Goal: Task Accomplishment & Management: Manage account settings

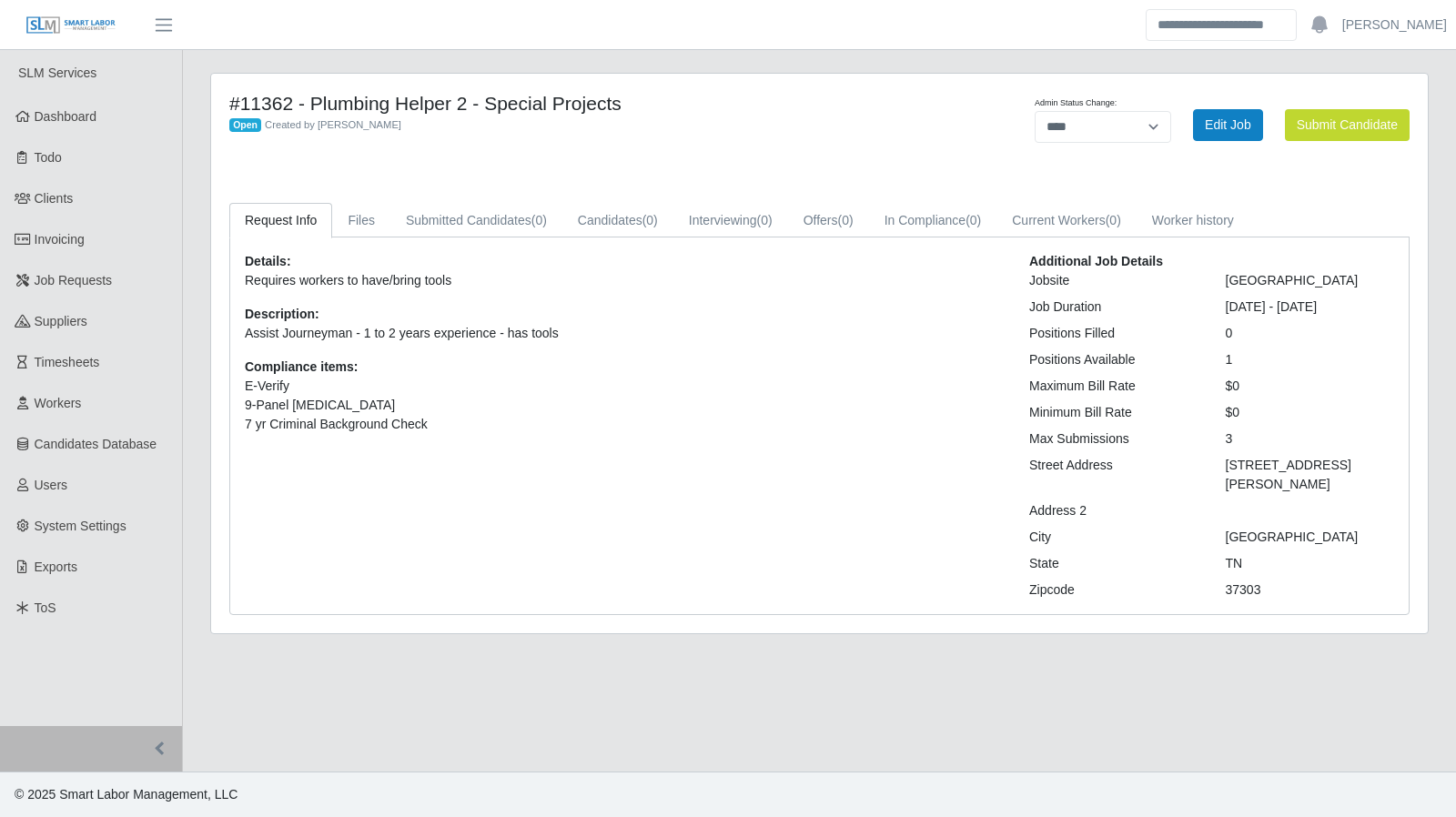
select select "****"
click at [91, 128] on link "Dashboard" at bounding box center [91, 117] width 182 height 41
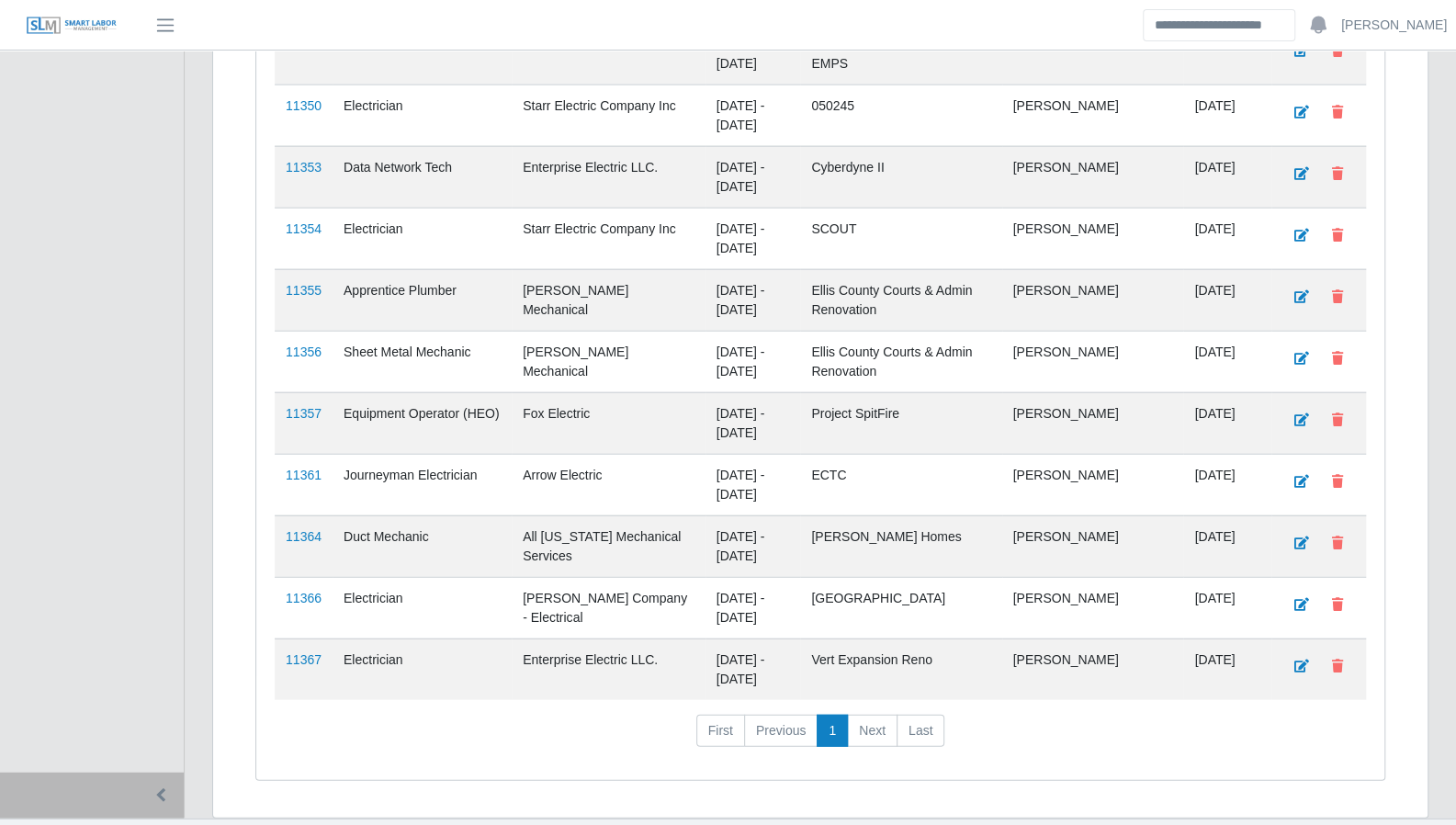
scroll to position [2592, 0]
click at [293, 651] on link "11367" at bounding box center [303, 658] width 36 height 15
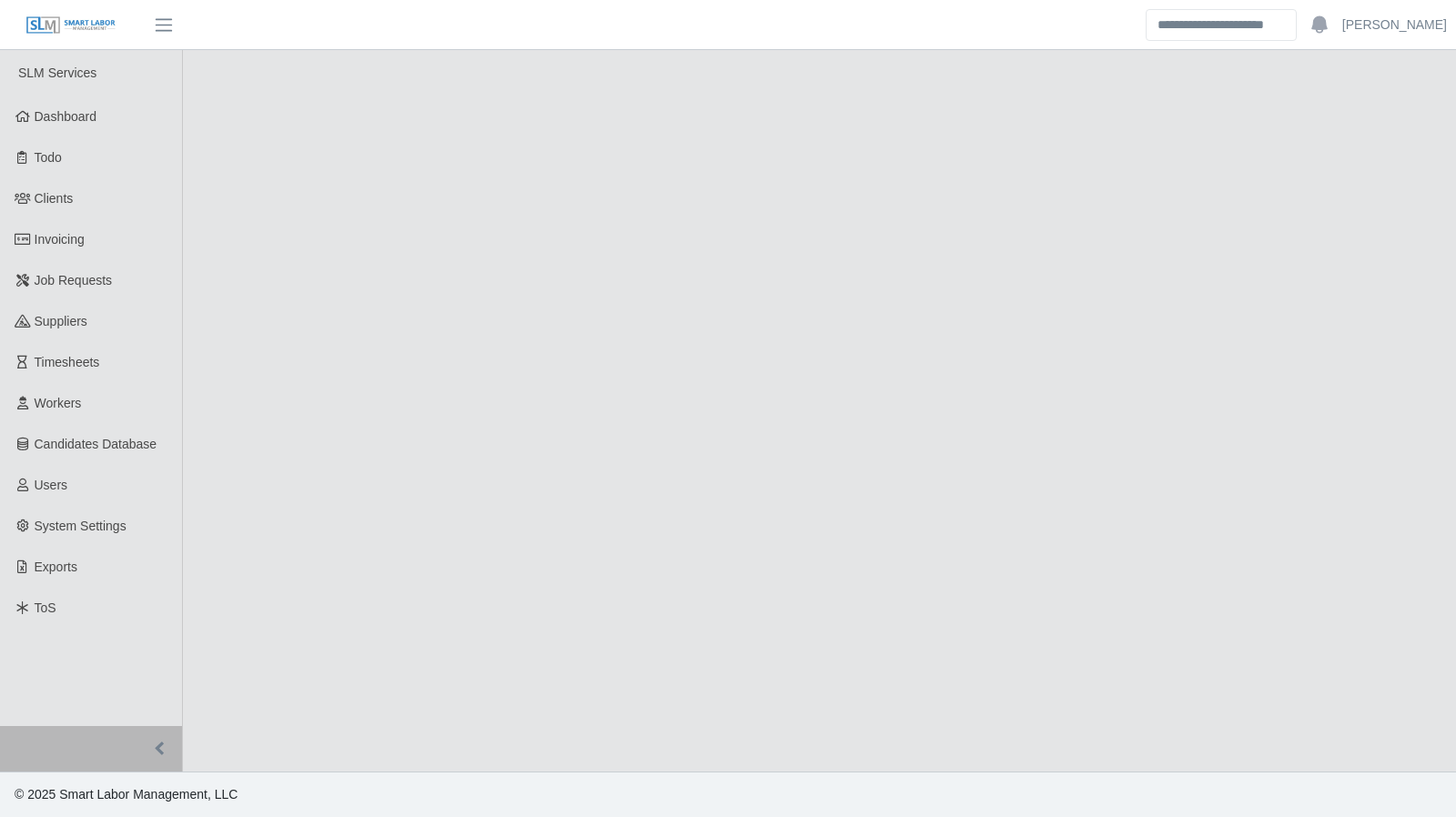
select select "****"
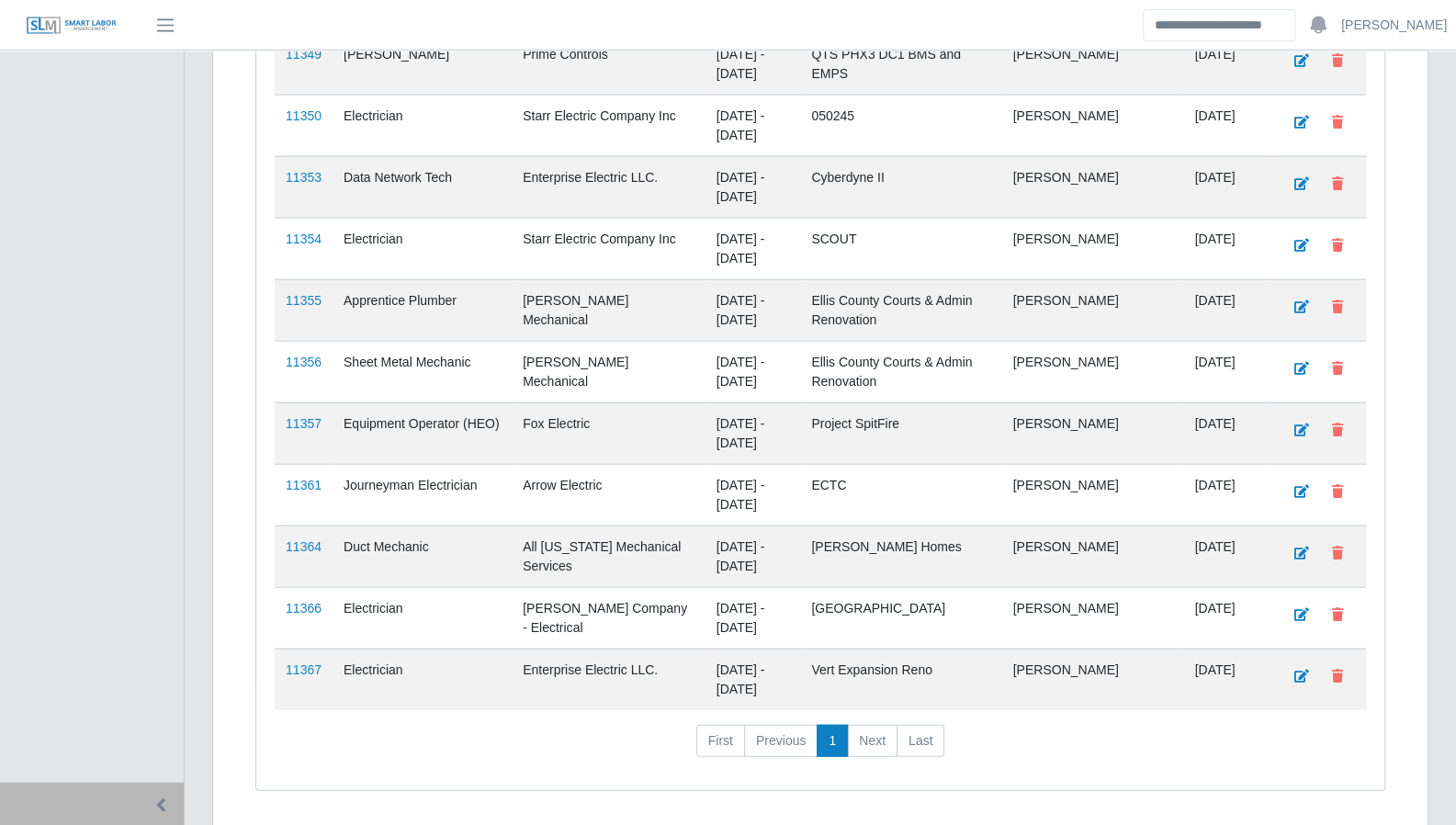
scroll to position [2592, 0]
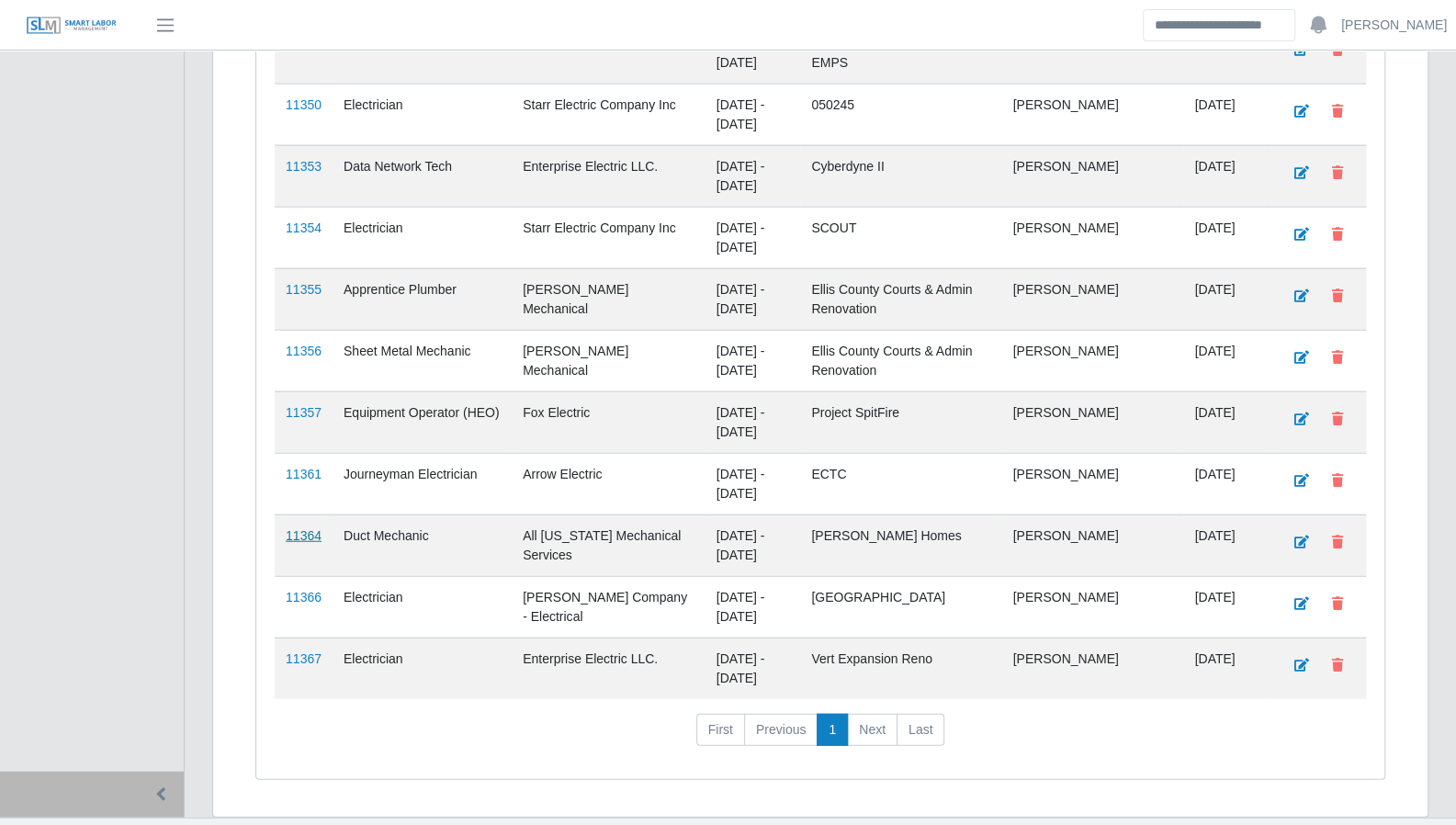
click at [301, 529] on link "11364" at bounding box center [303, 536] width 36 height 15
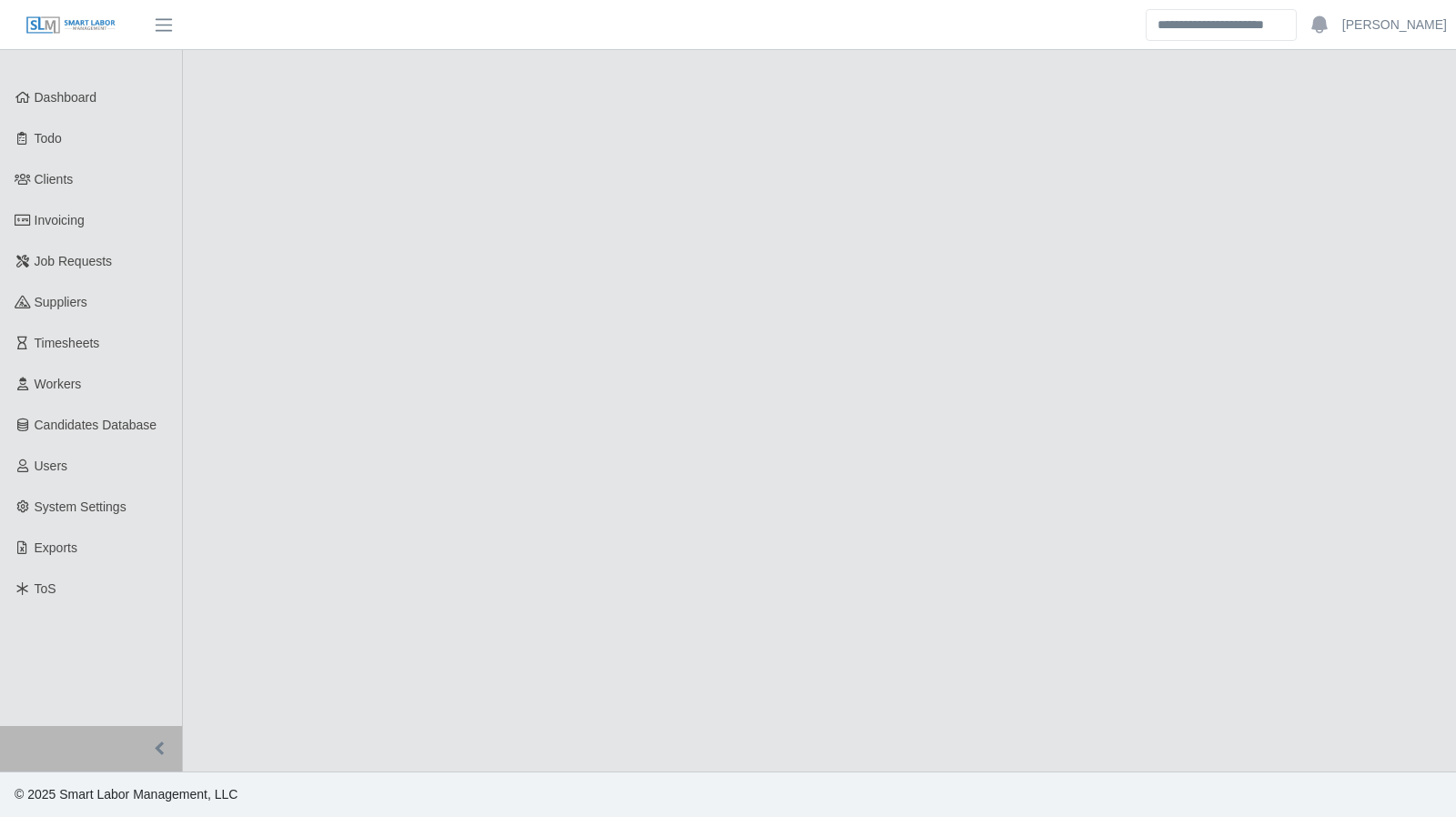
select select "****"
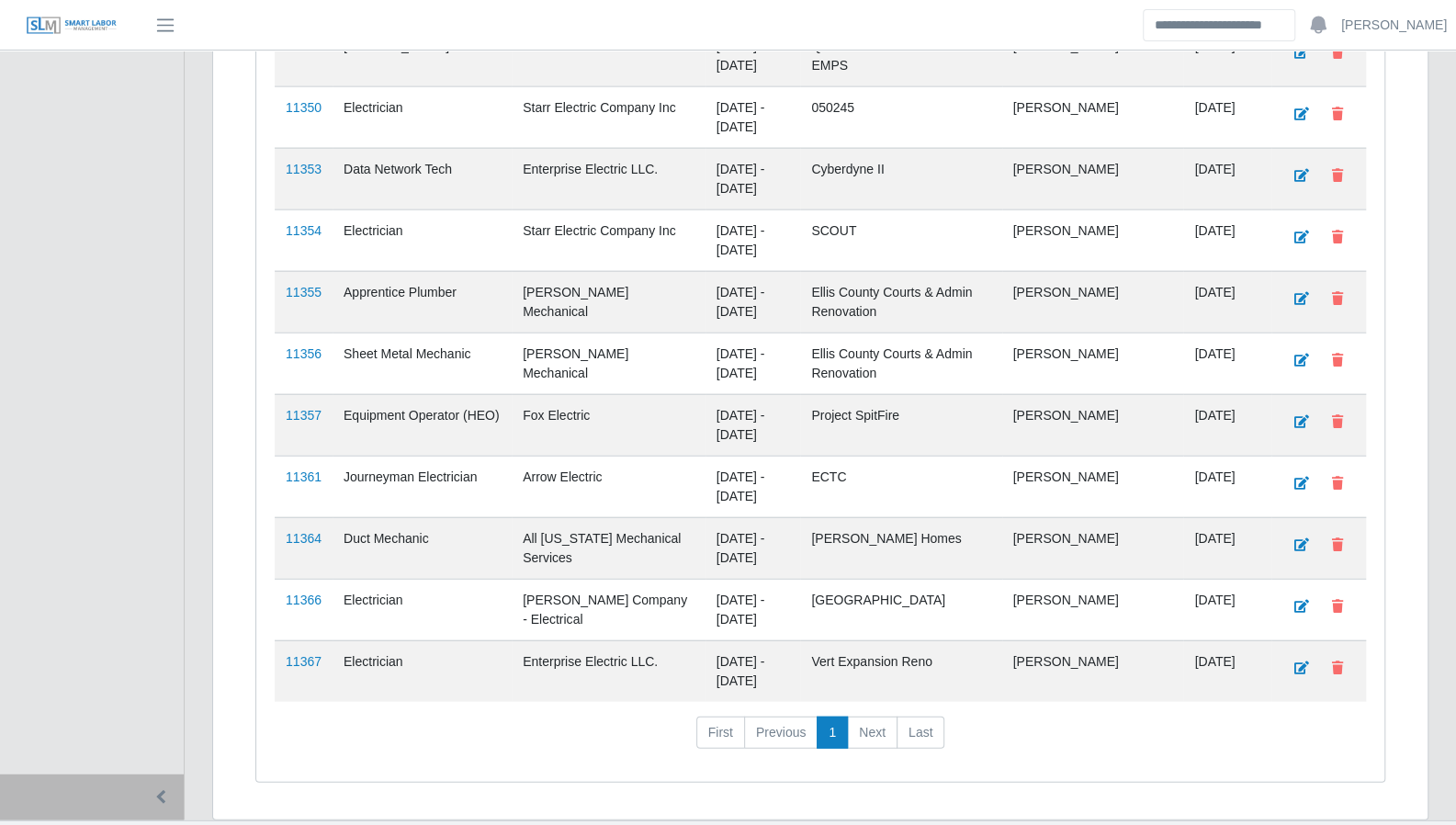
scroll to position [2592, 0]
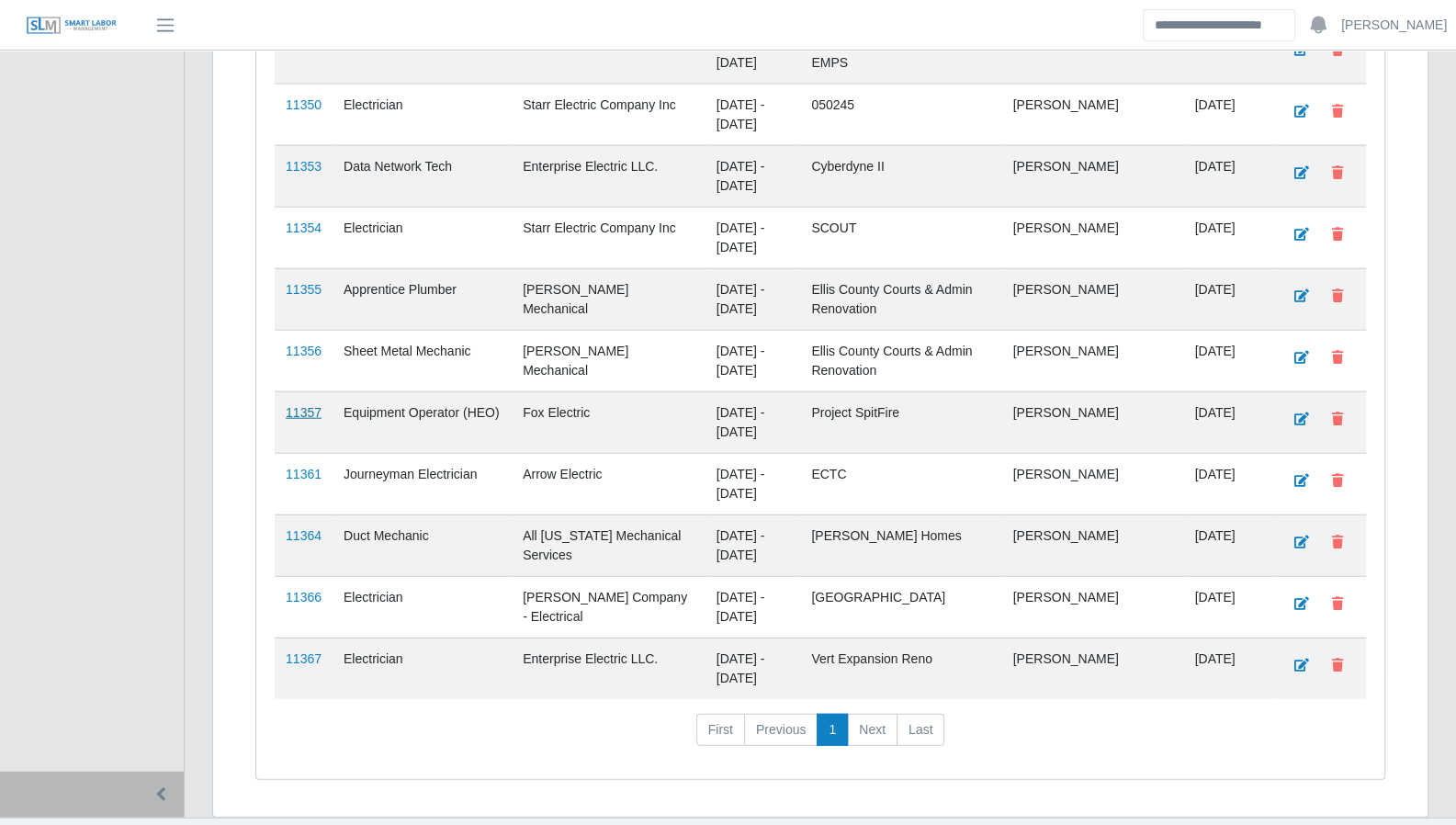
click at [308, 405] on link "11357" at bounding box center [303, 412] width 36 height 15
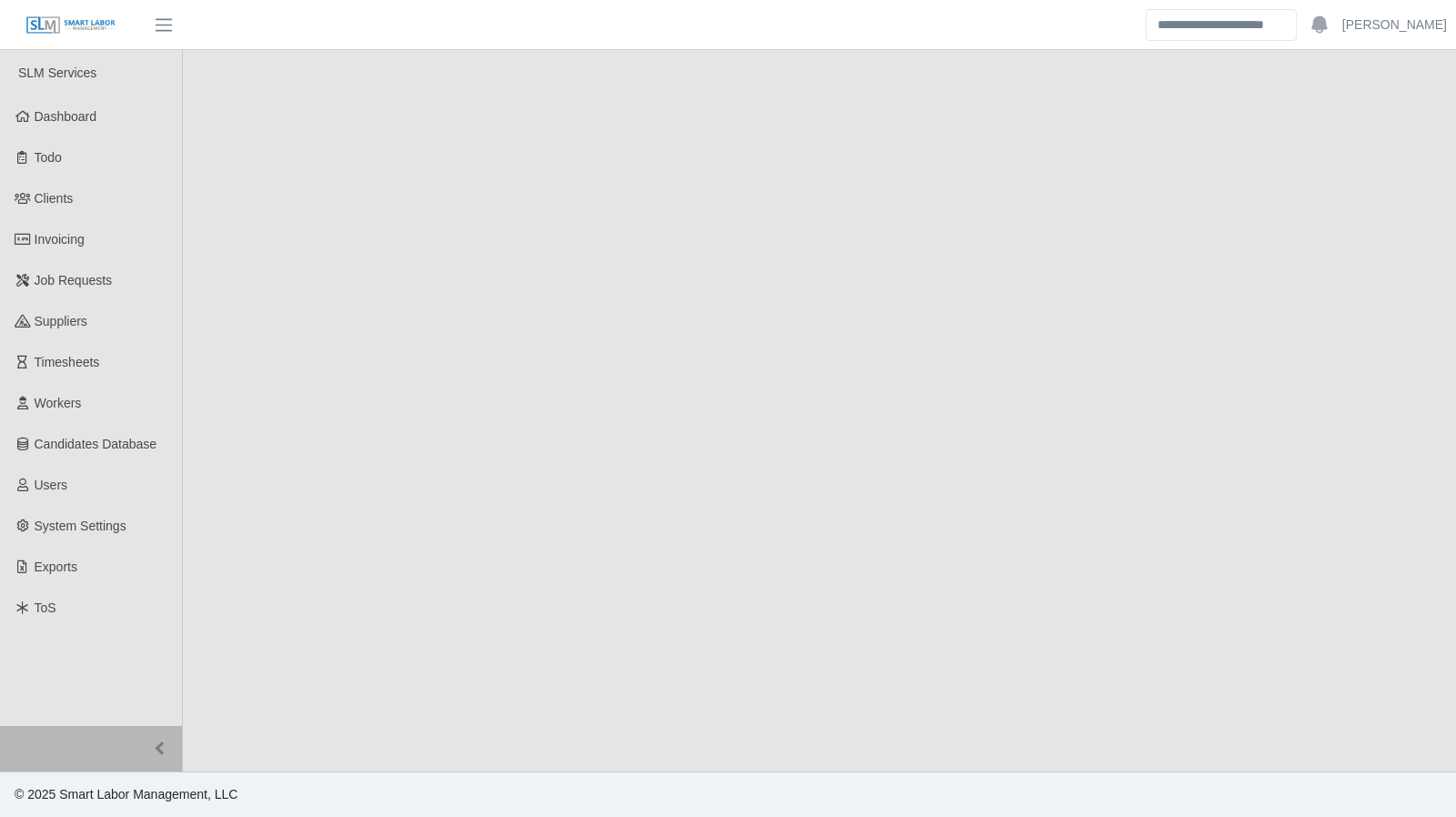
select select "****"
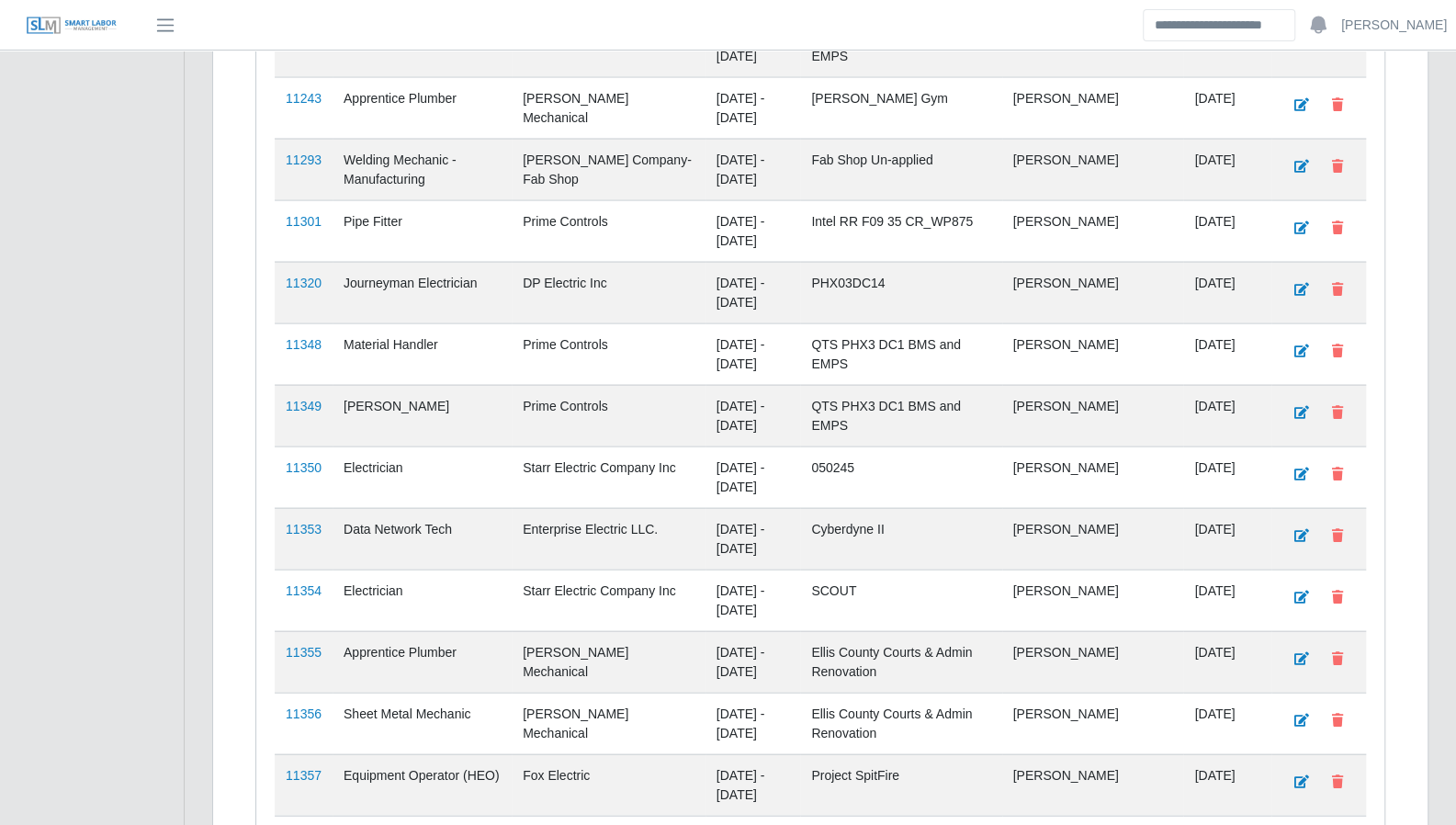
scroll to position [2592, 0]
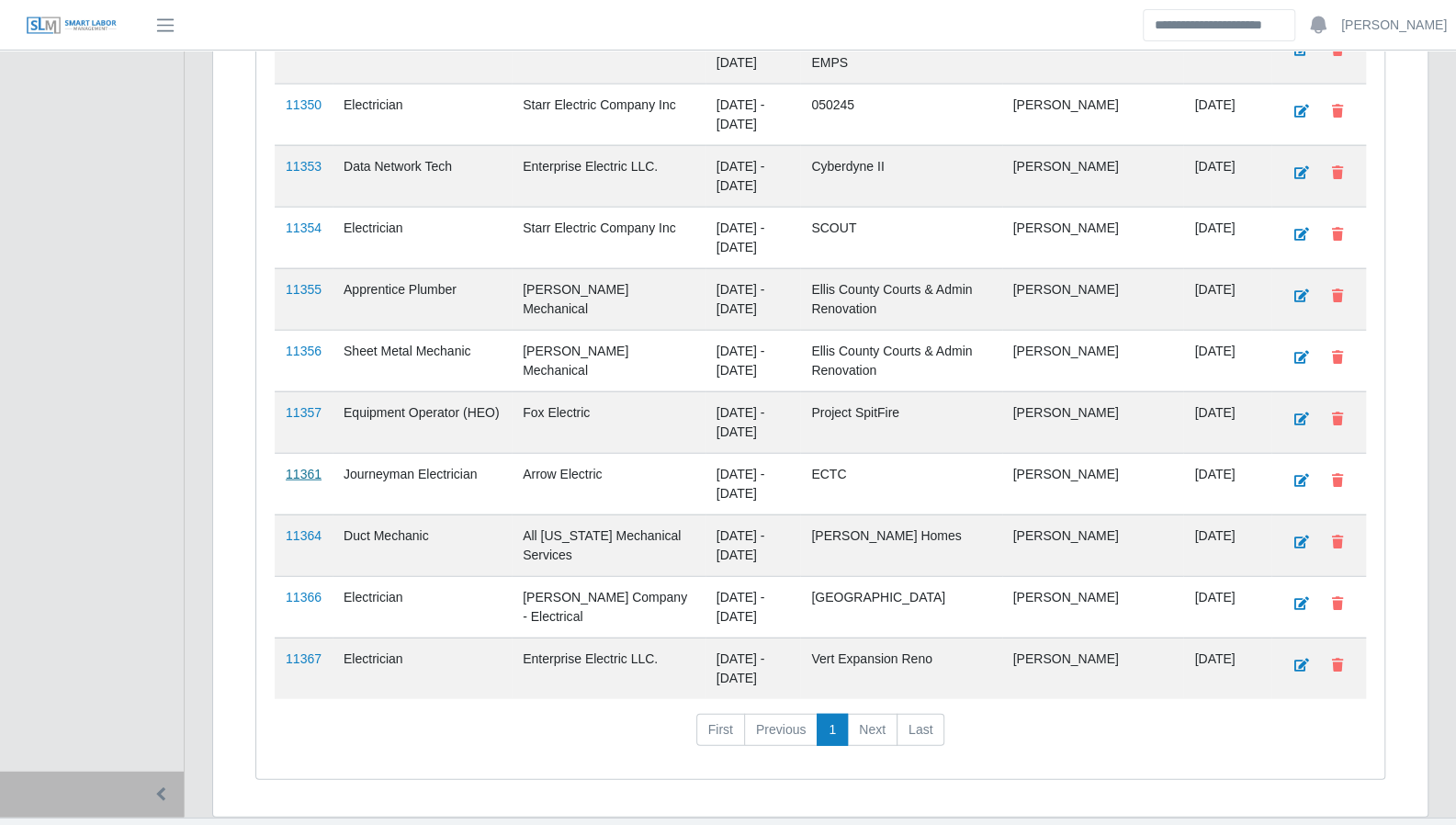
click at [296, 466] on link "11361" at bounding box center [303, 473] width 36 height 15
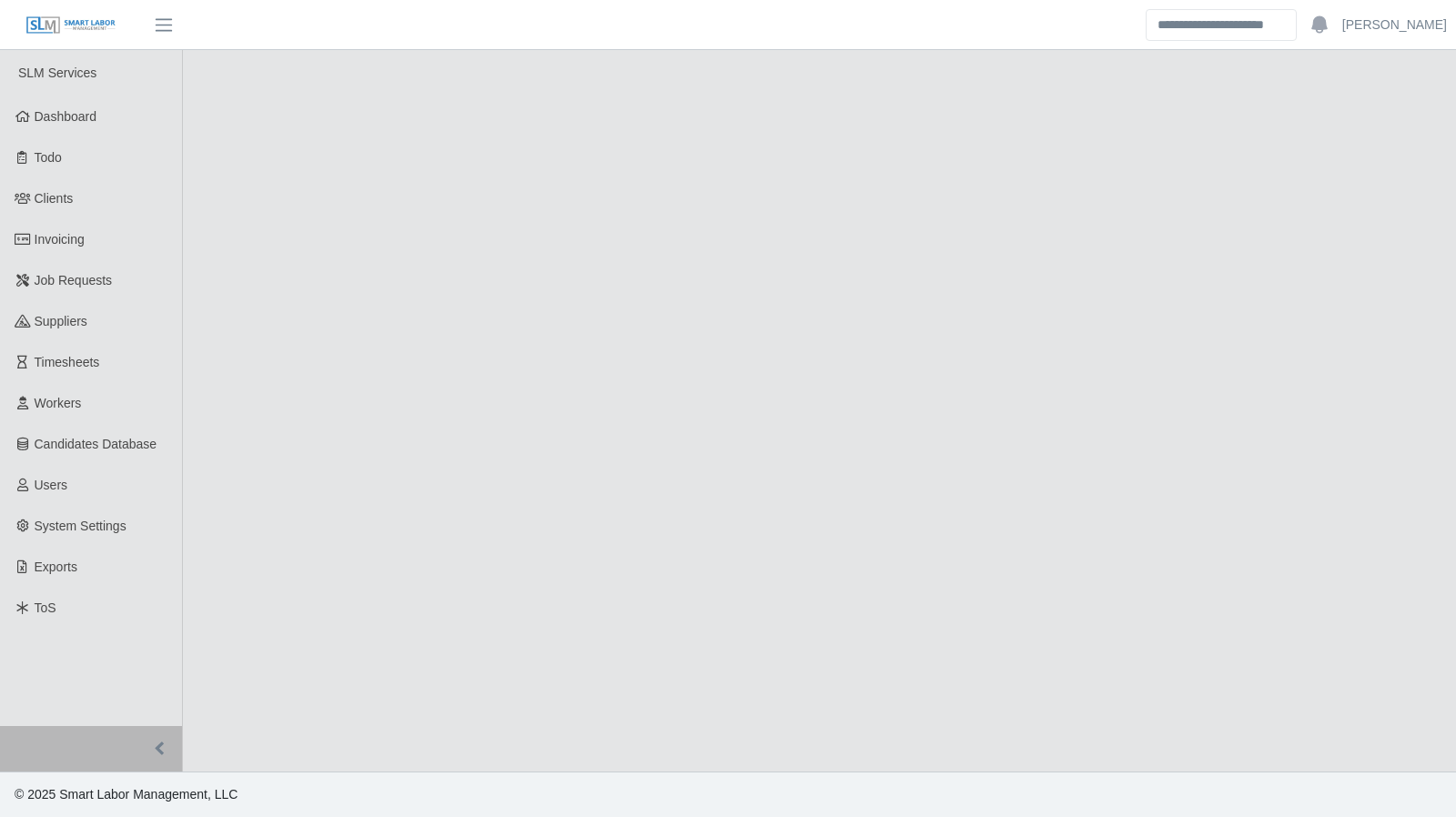
select select "****"
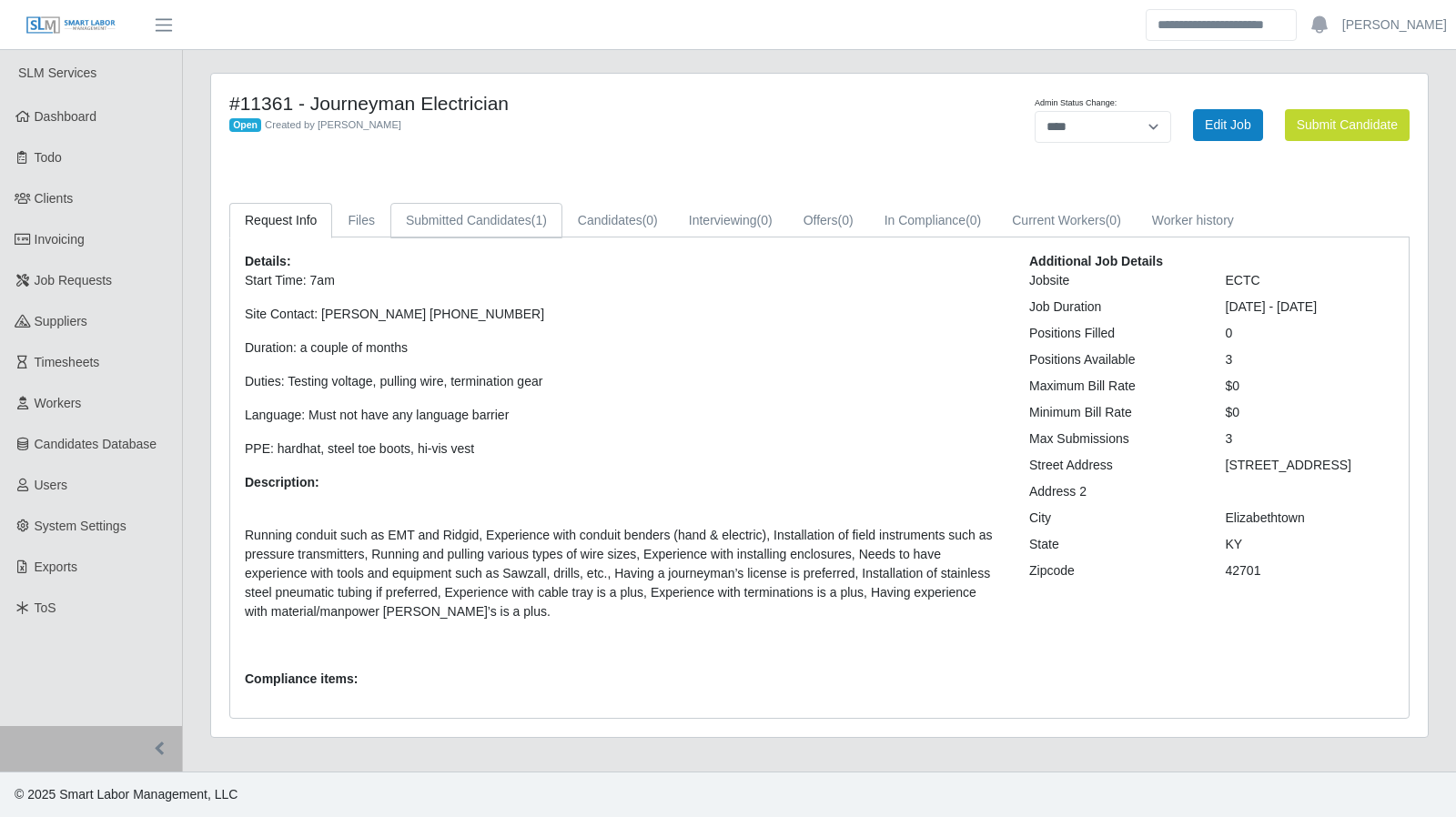
click at [519, 221] on link "Submitted Candidates (1)" at bounding box center [477, 220] width 172 height 35
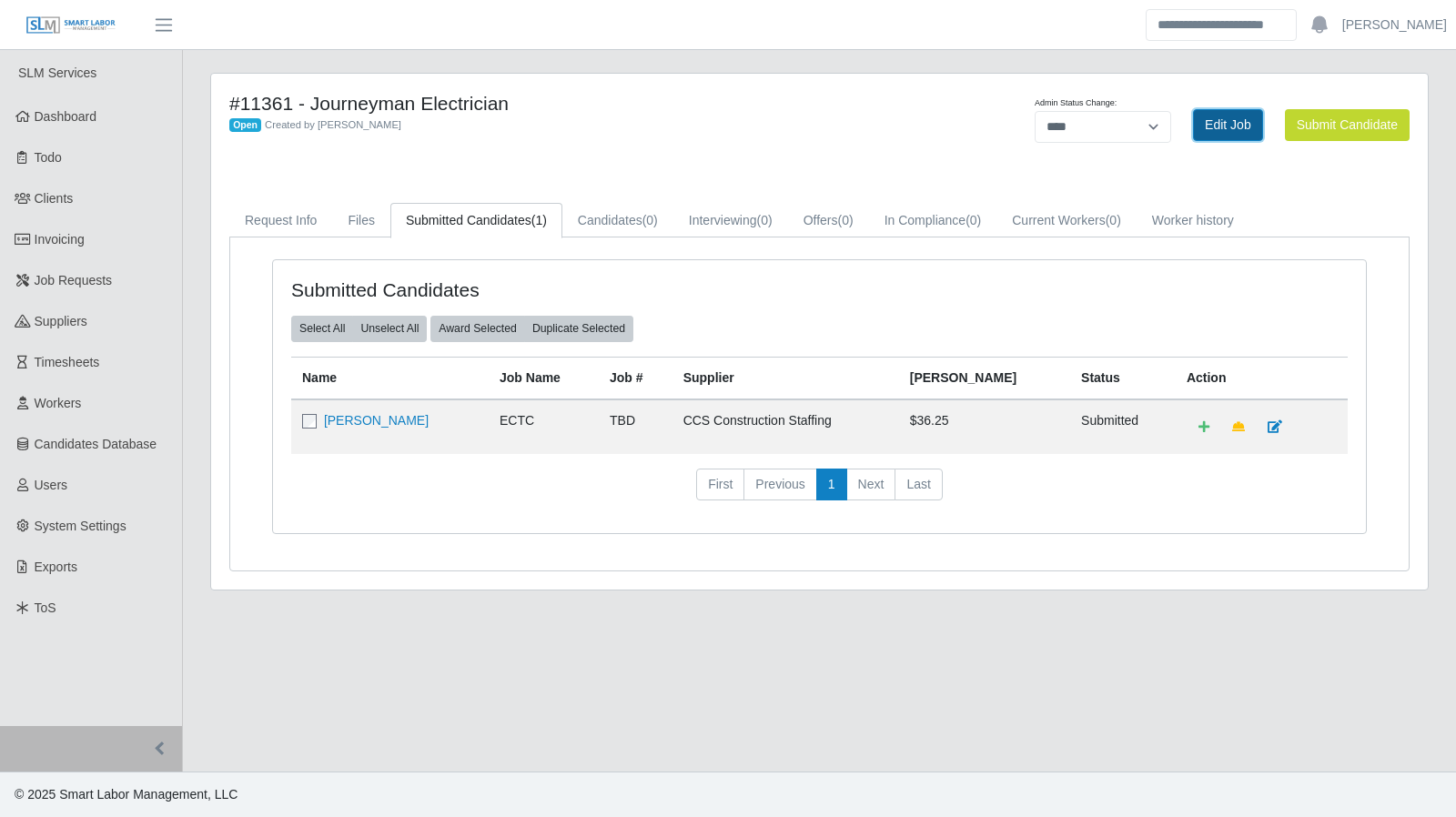
click at [1222, 125] on link "Edit Job" at bounding box center [1228, 125] width 70 height 32
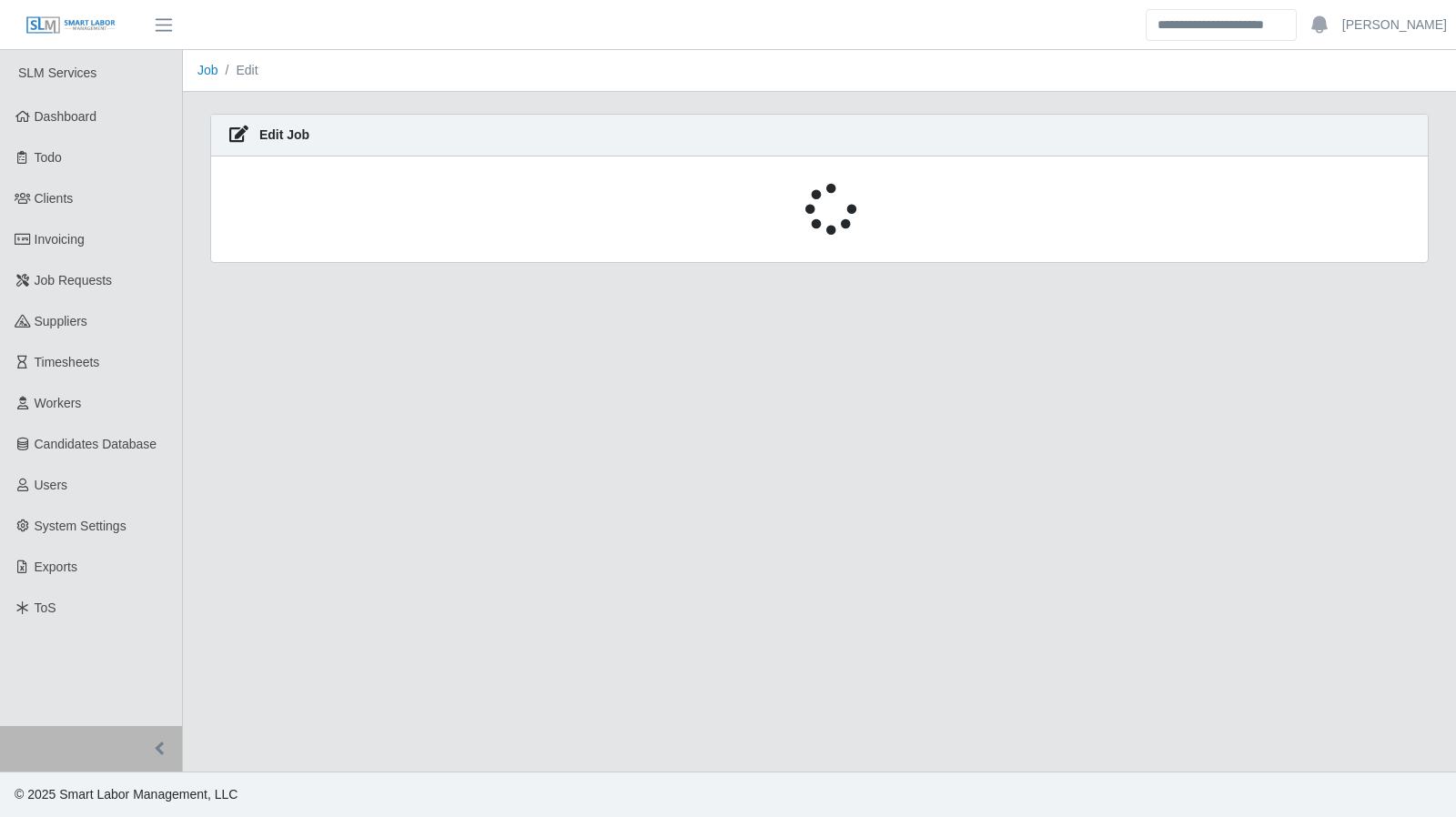
select select "****"
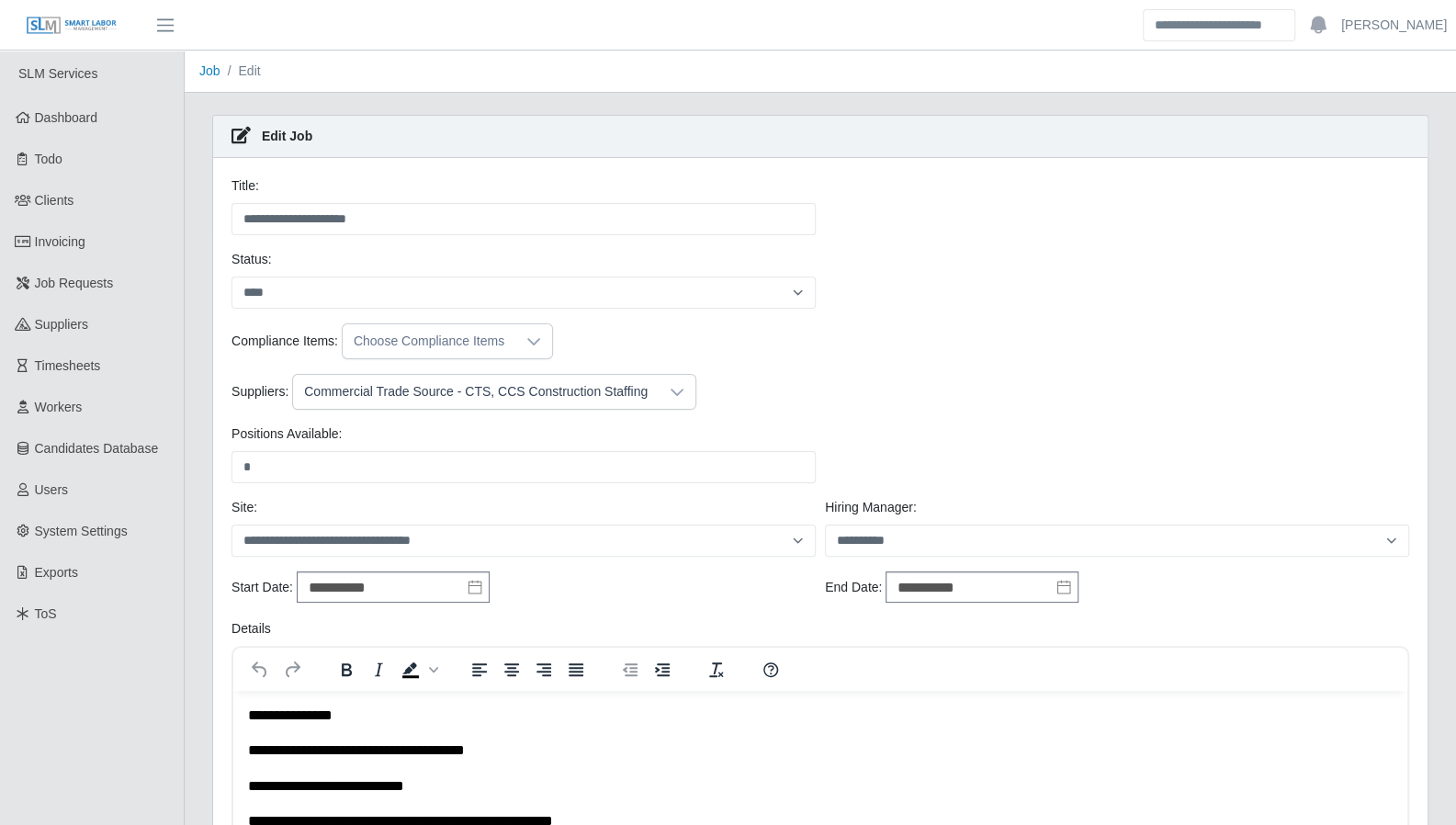
click at [540, 401] on div "Commercial Trade Source - CTS, CCS Construction Staffing" at bounding box center [476, 391] width 365 height 34
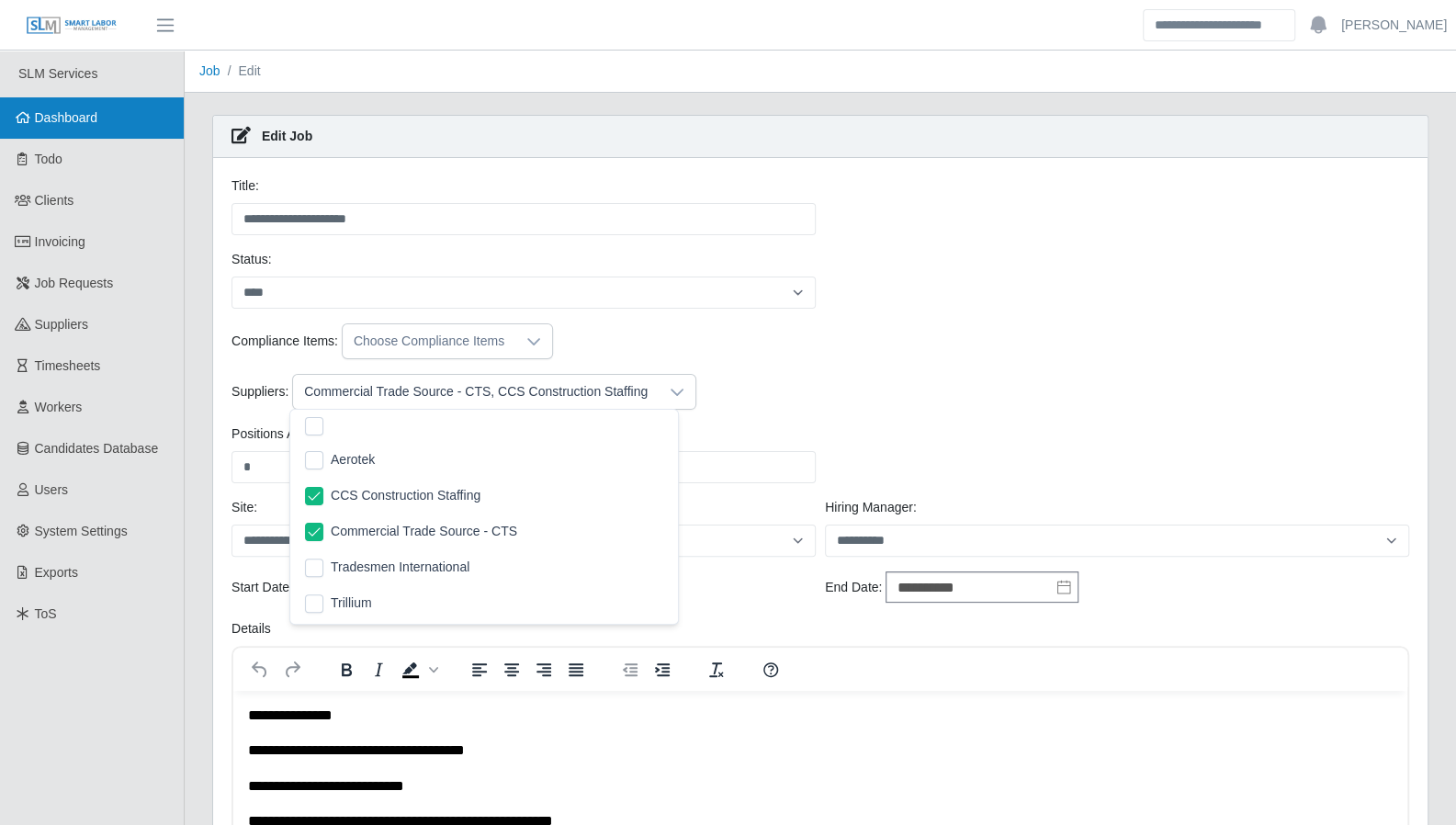
click at [85, 132] on link "Dashboard" at bounding box center [92, 119] width 184 height 41
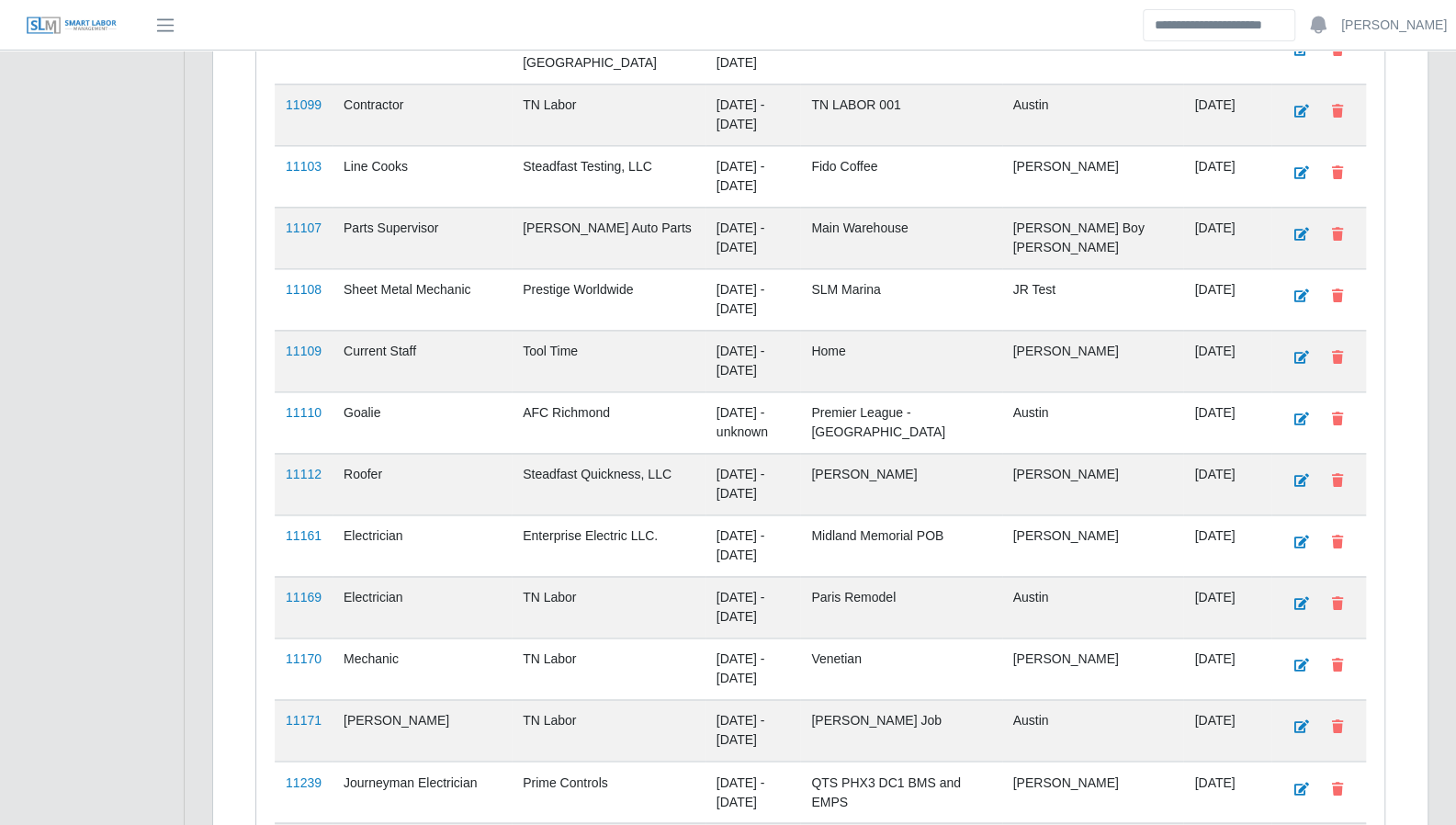
scroll to position [2592, 0]
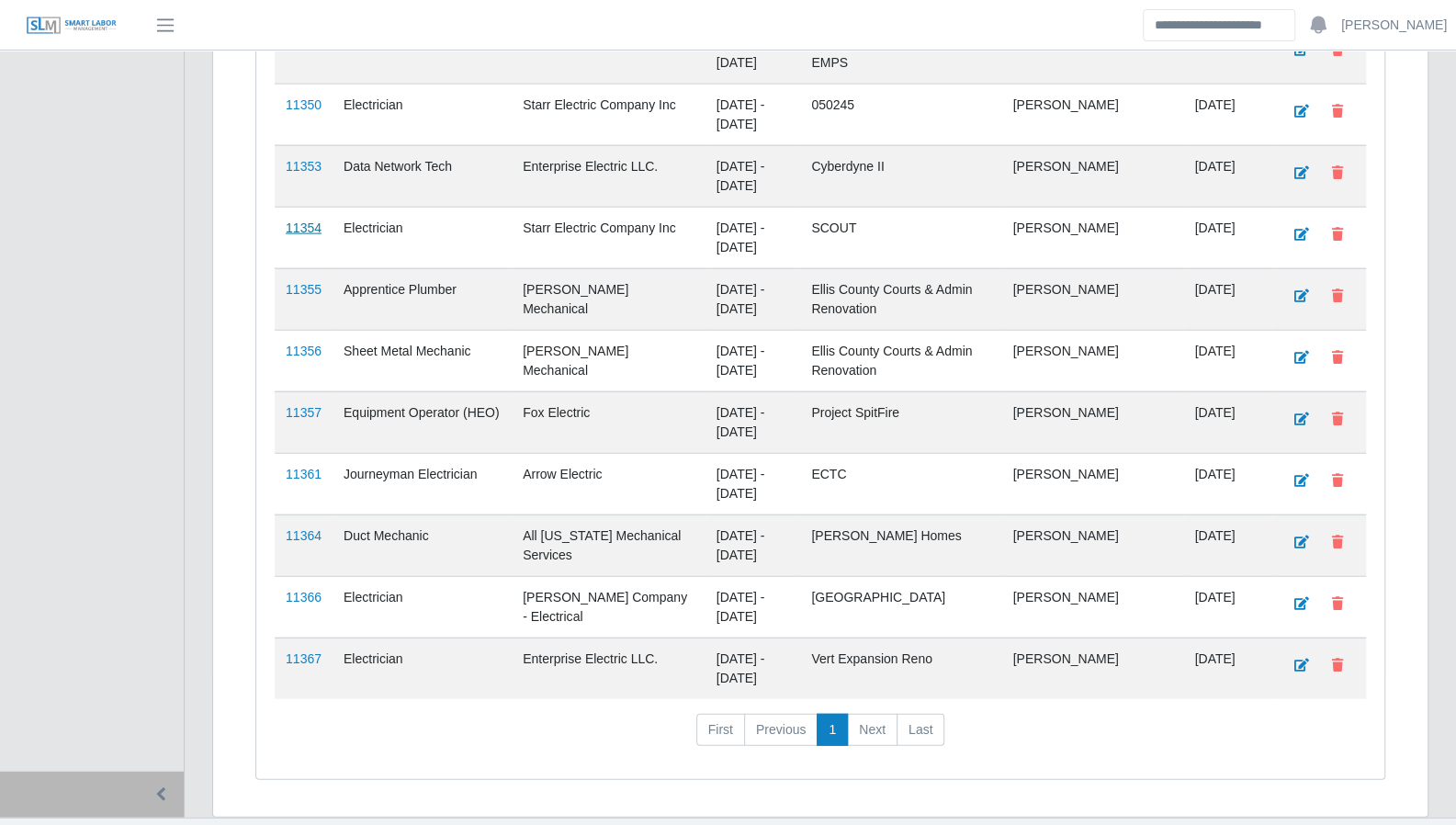
click at [287, 220] on link "11354" at bounding box center [303, 227] width 36 height 15
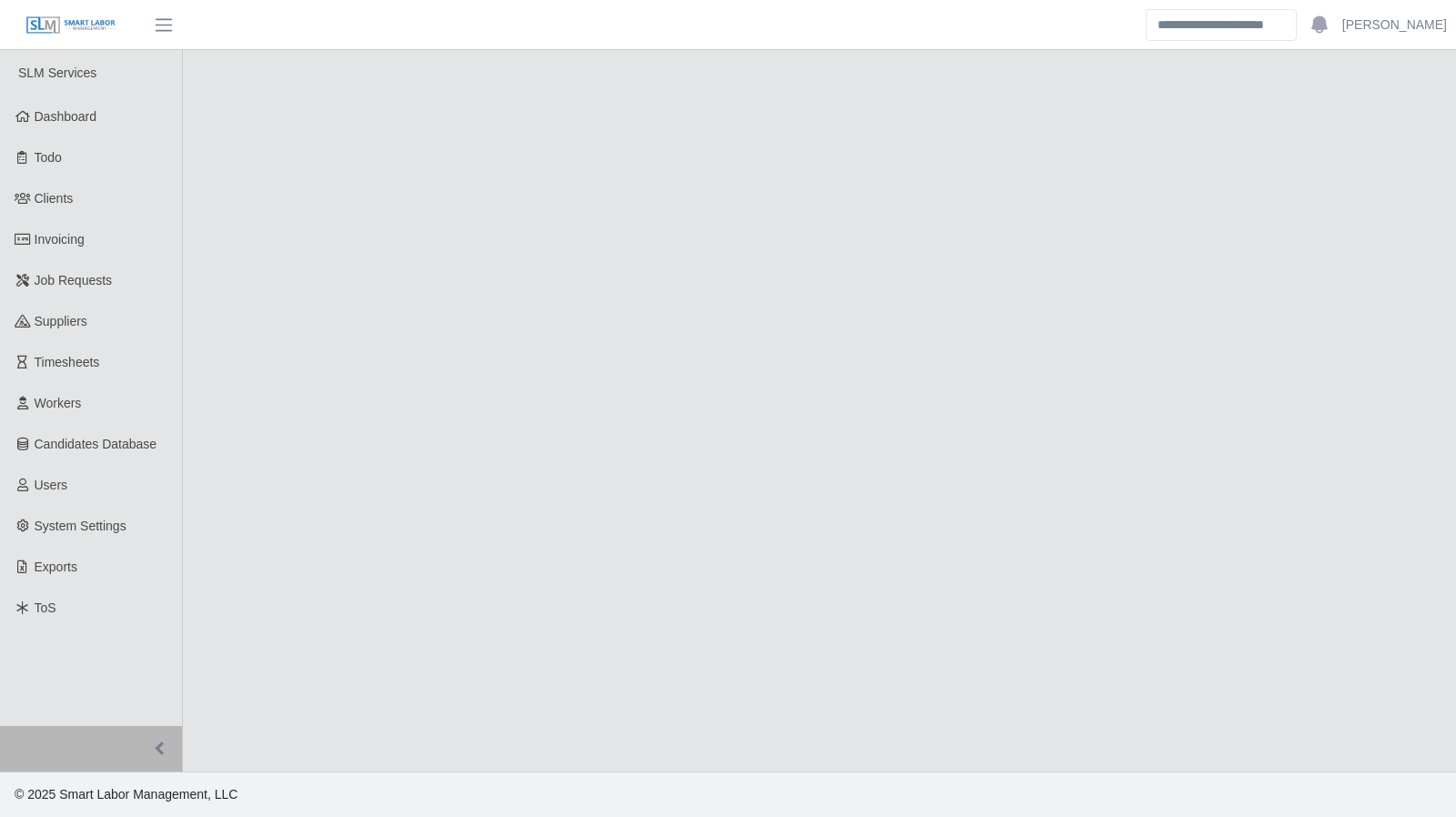
select select "****"
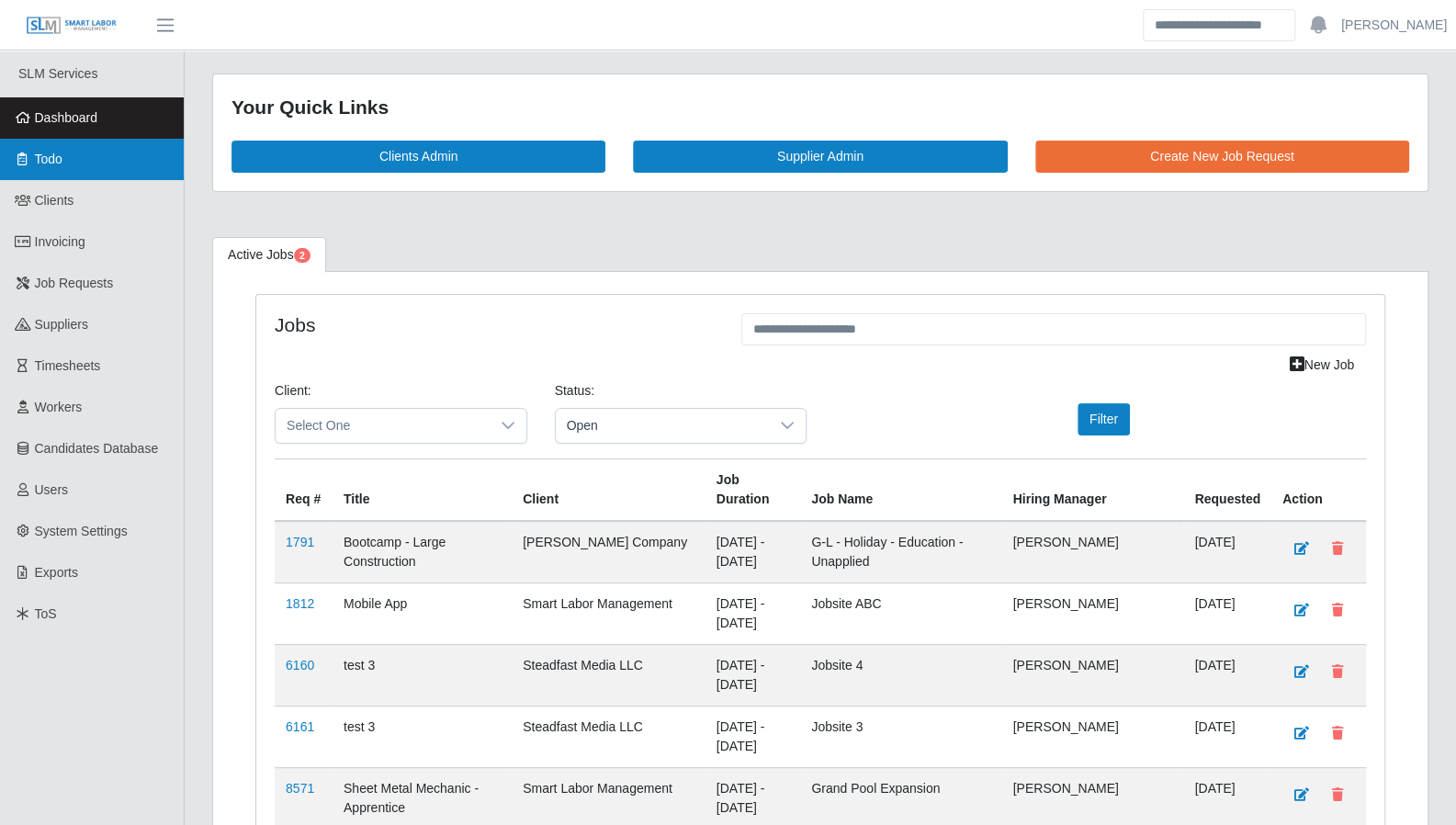
click at [92, 155] on link "Todo" at bounding box center [92, 159] width 184 height 41
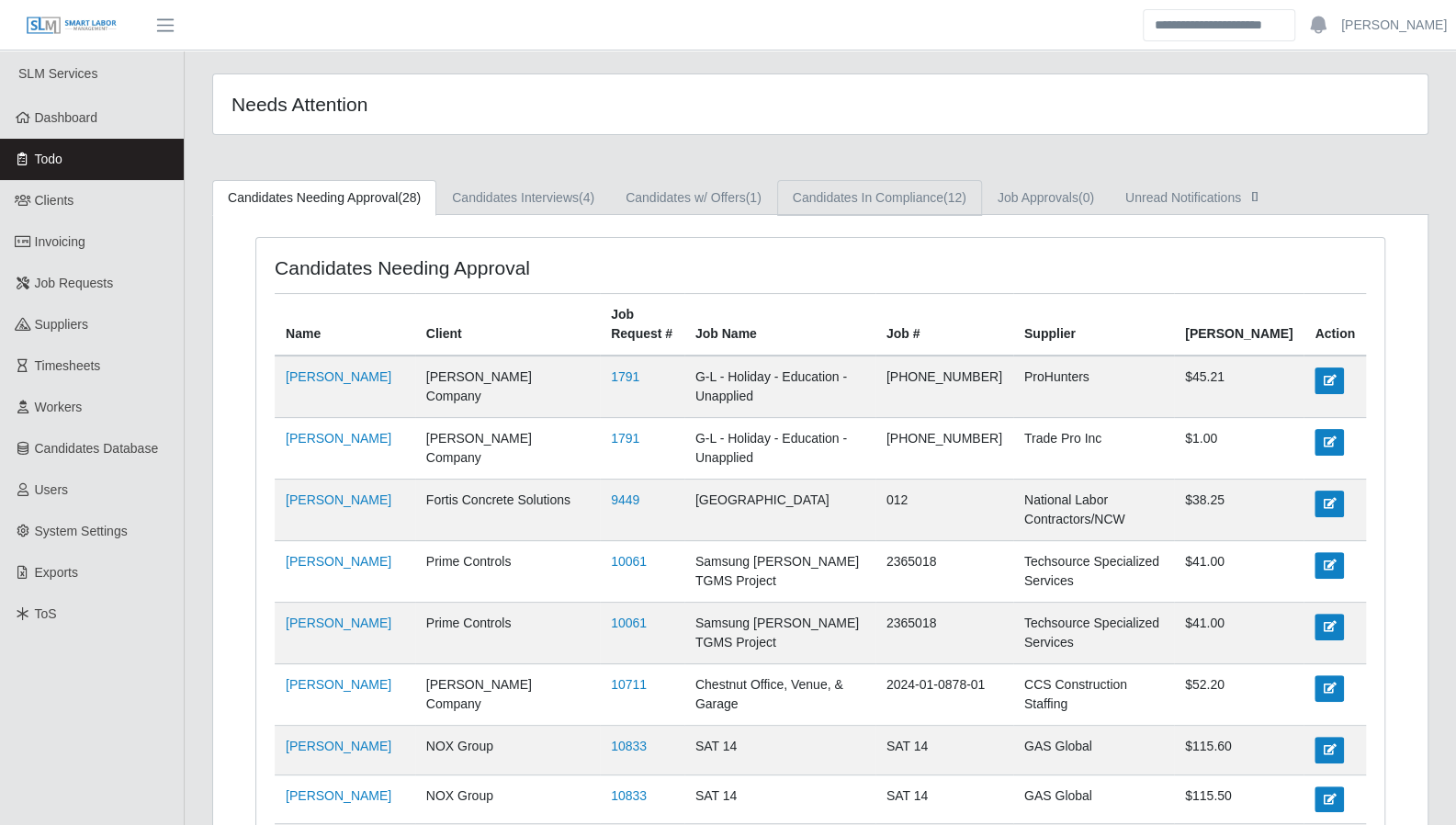
click at [844, 204] on link "Candidates In Compliance (12)" at bounding box center [879, 198] width 204 height 36
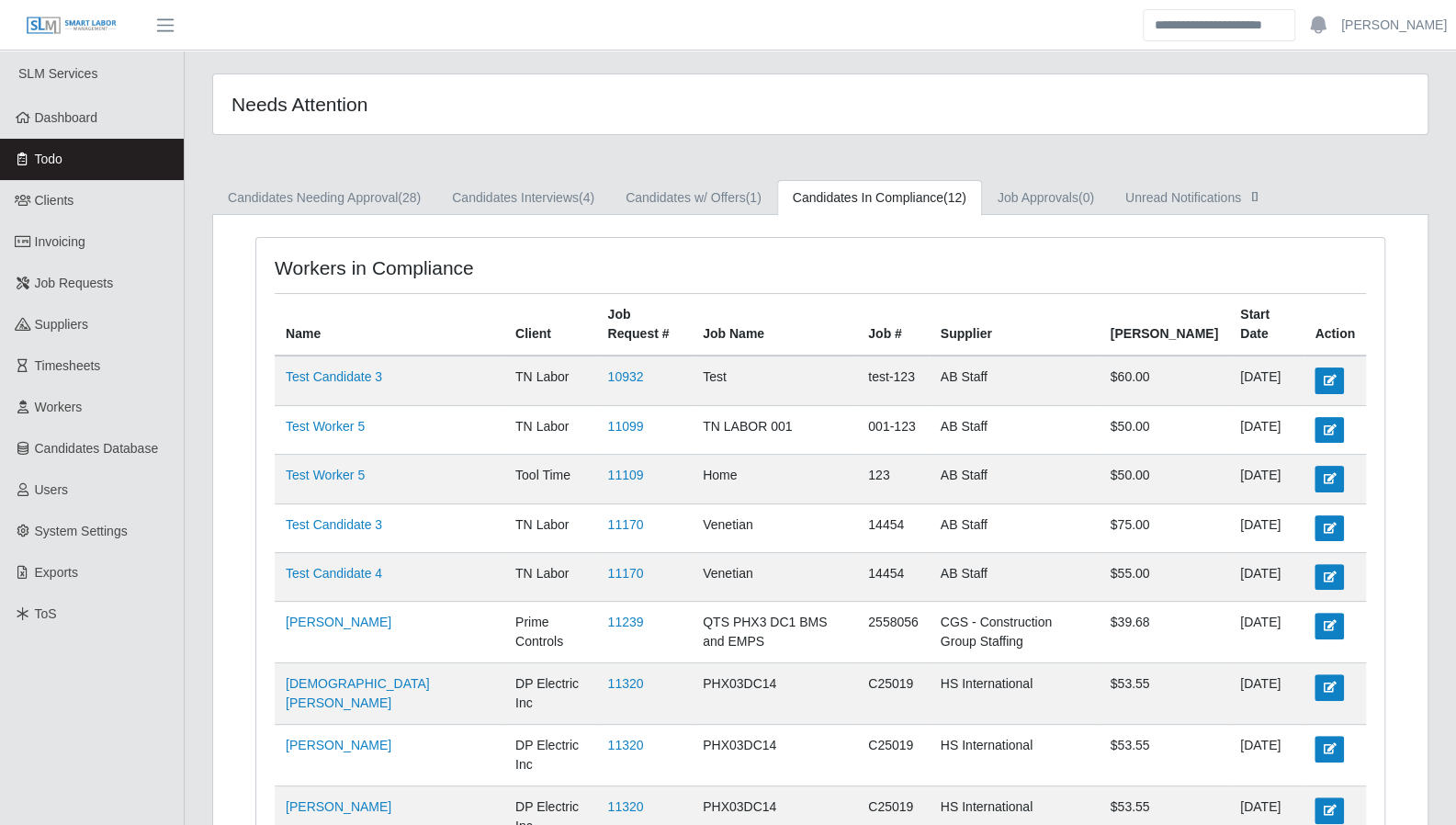
scroll to position [250, 0]
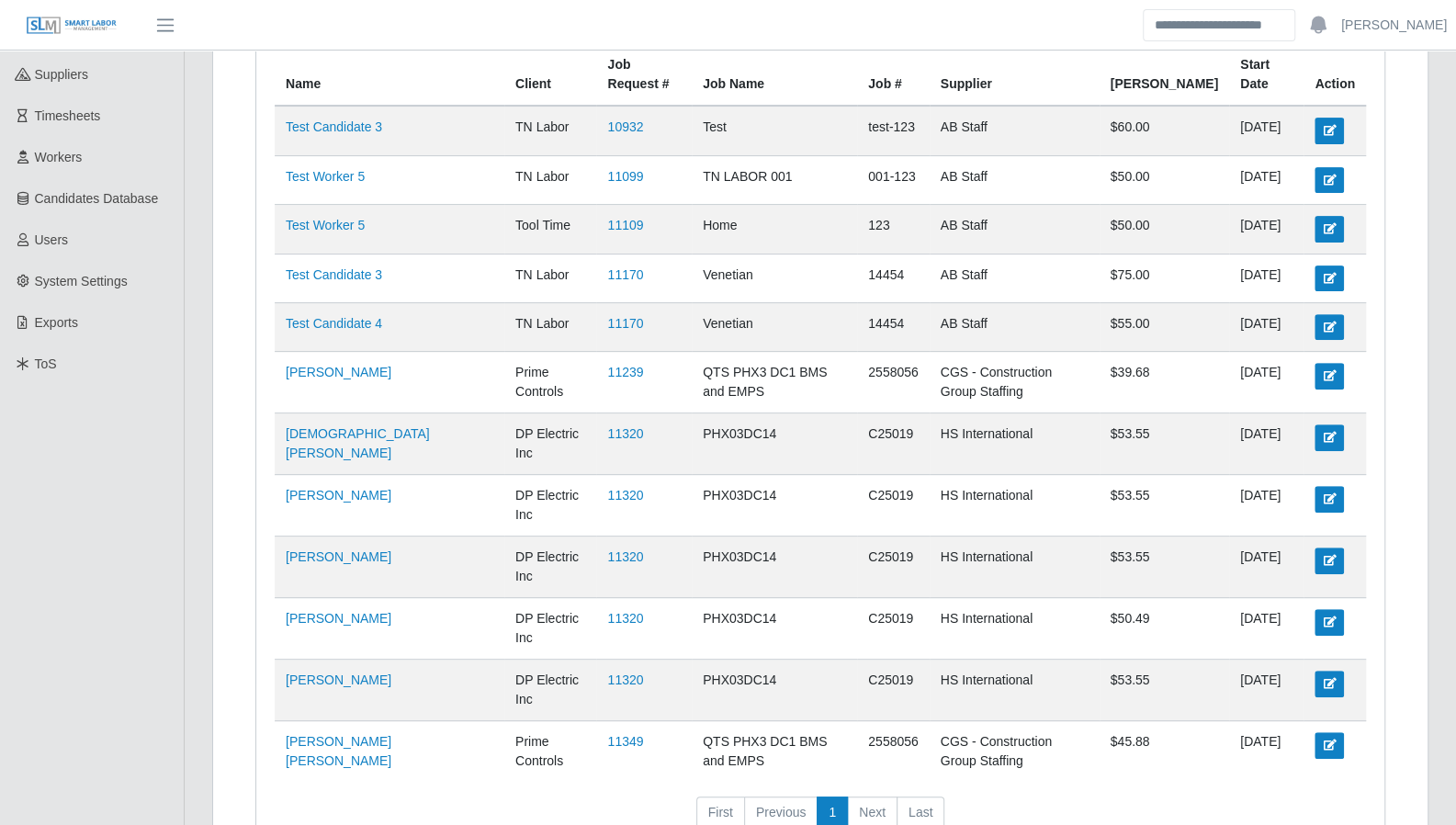
click at [1099, 413] on td "HS International" at bounding box center [1014, 444] width 170 height 61
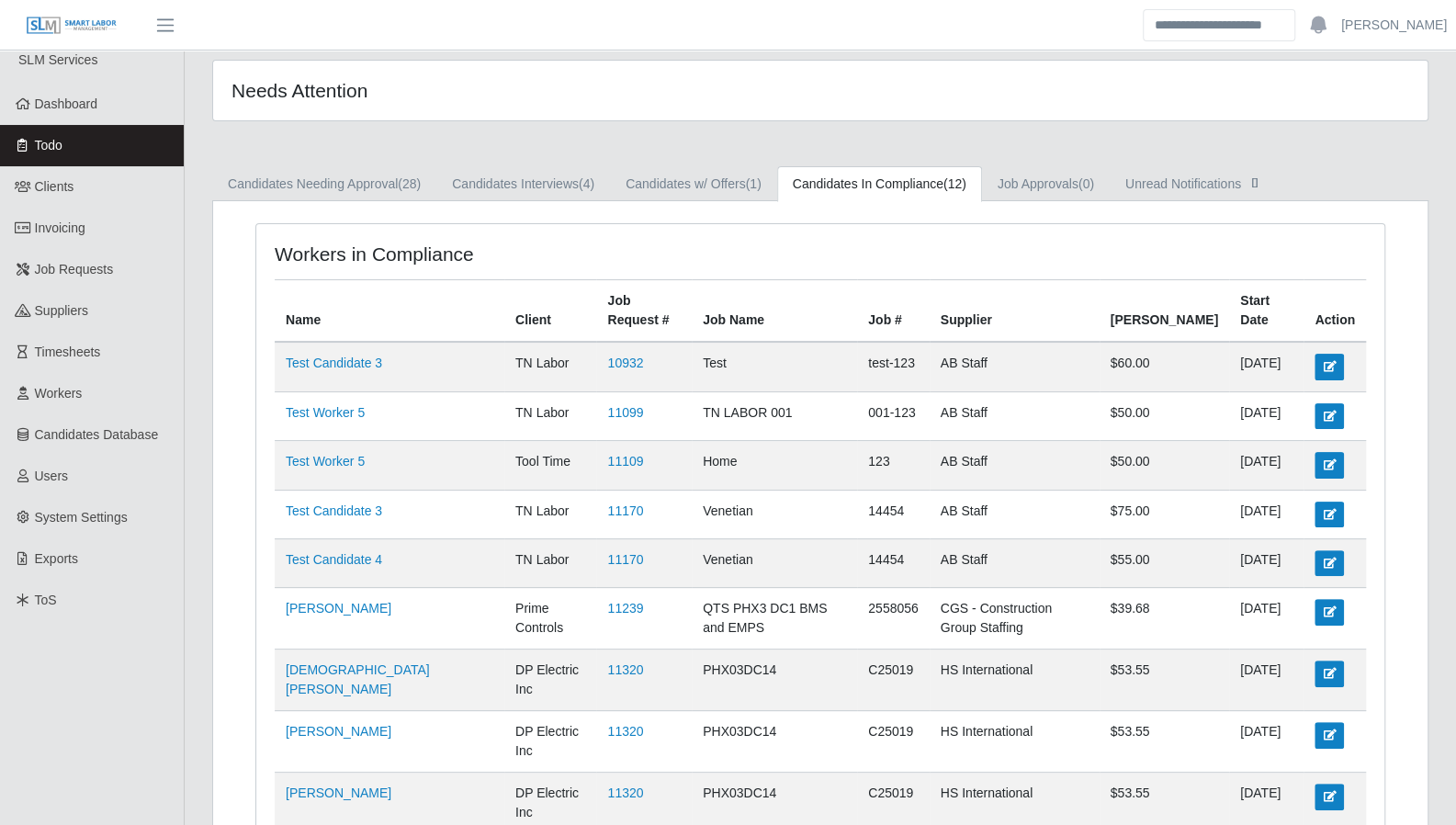
scroll to position [0, 0]
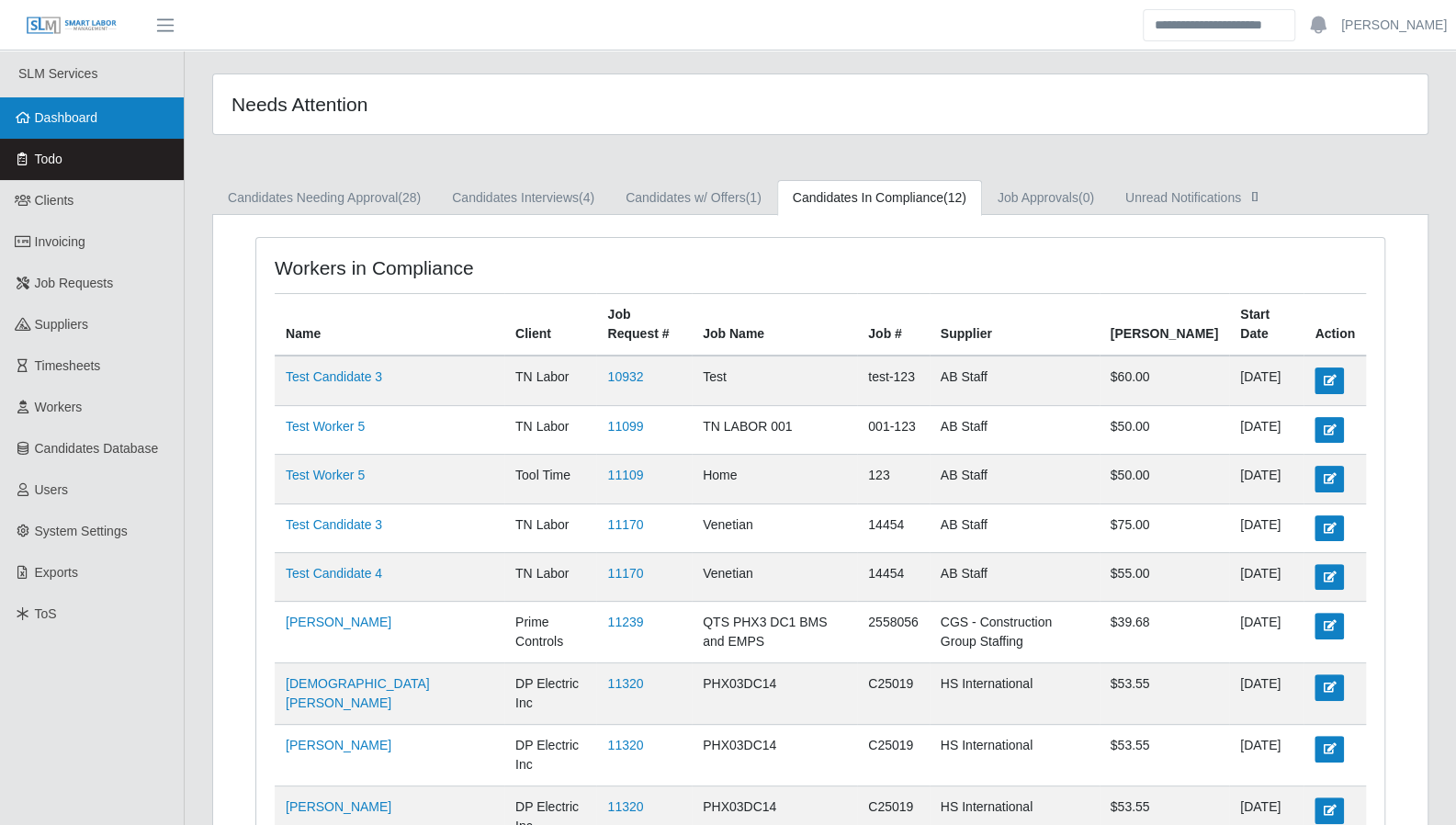
click at [53, 114] on span "Dashboard" at bounding box center [66, 118] width 63 height 15
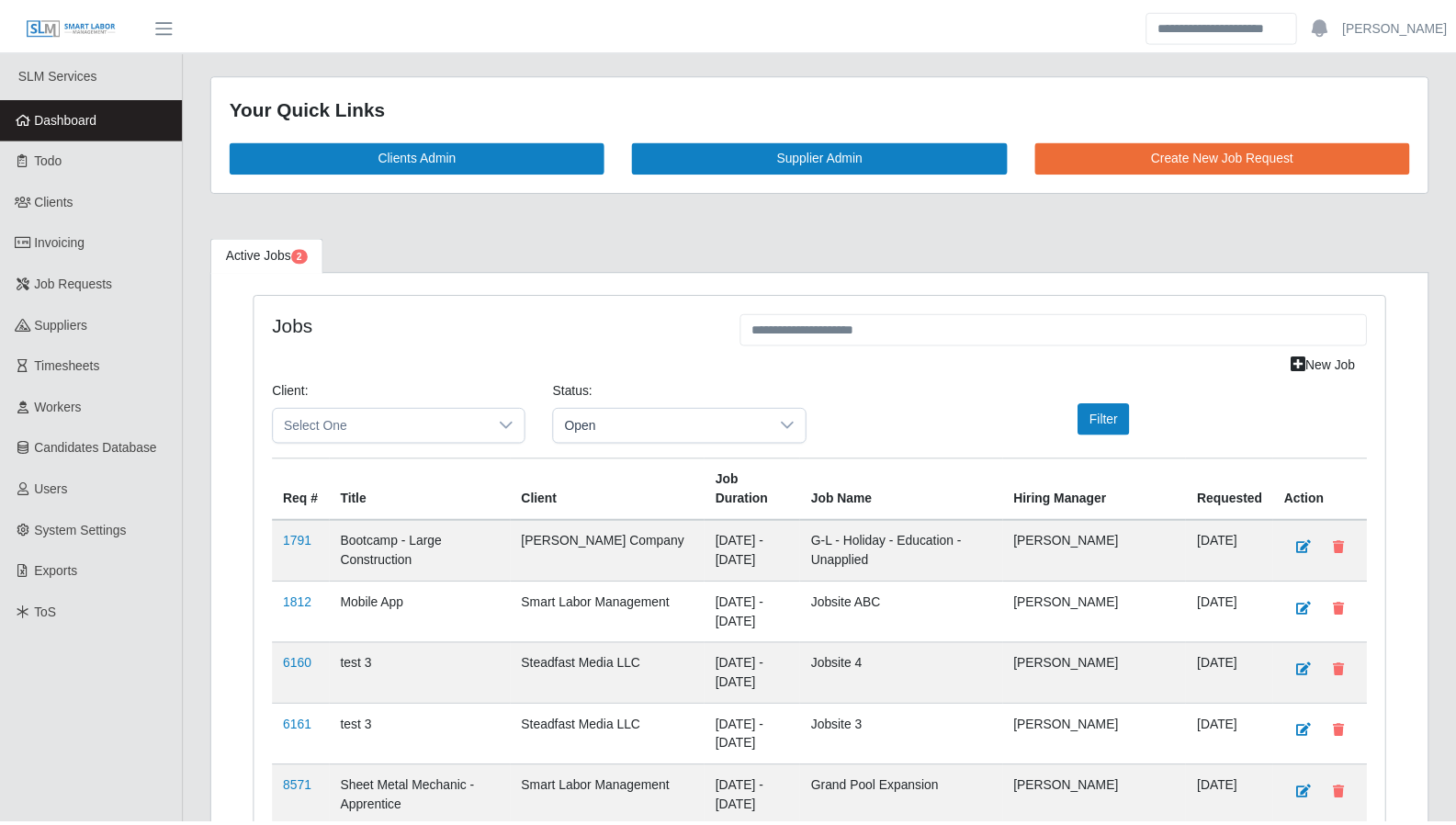
scroll to position [2592, 0]
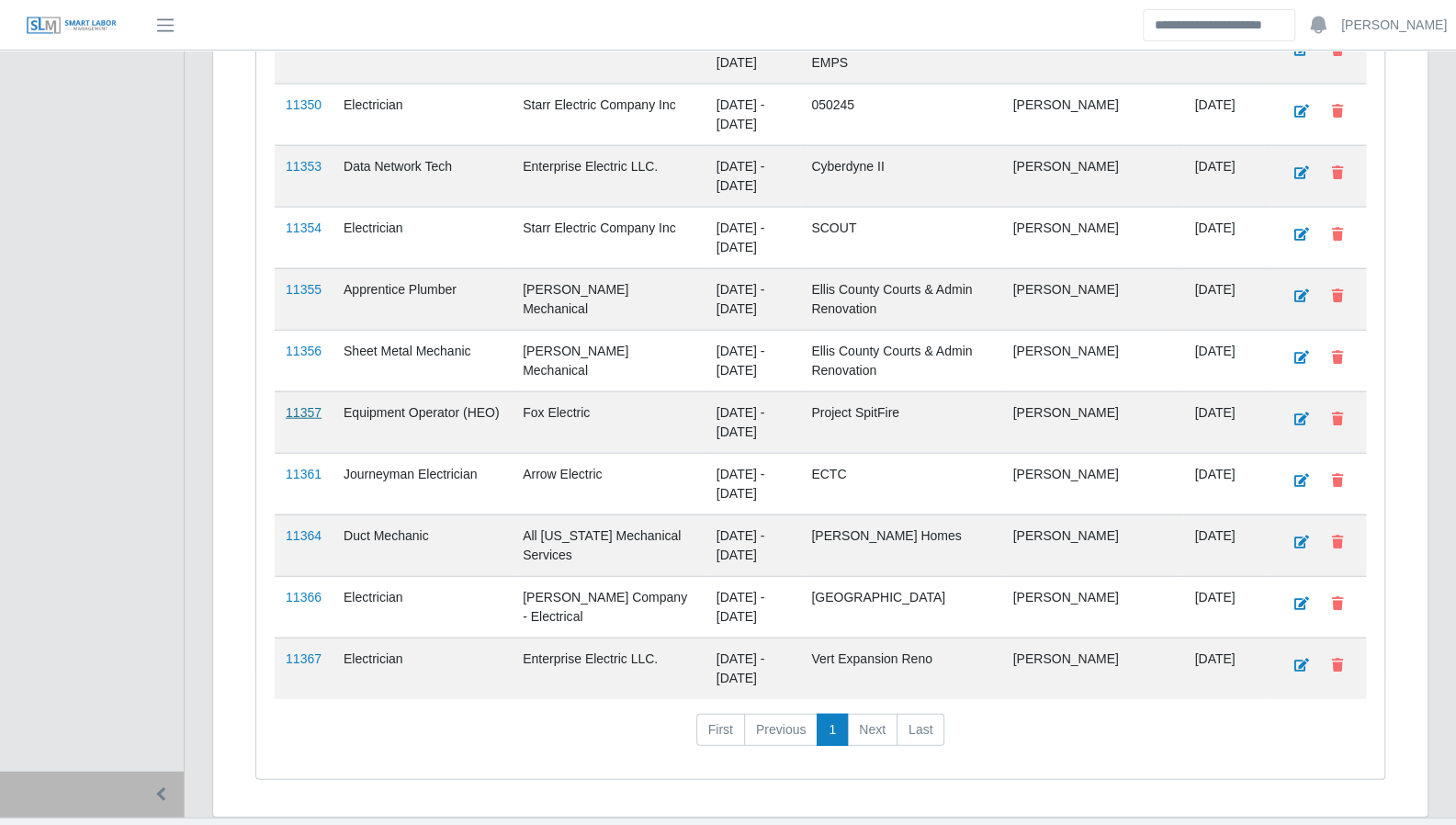
click at [306, 405] on link "11357" at bounding box center [303, 412] width 36 height 15
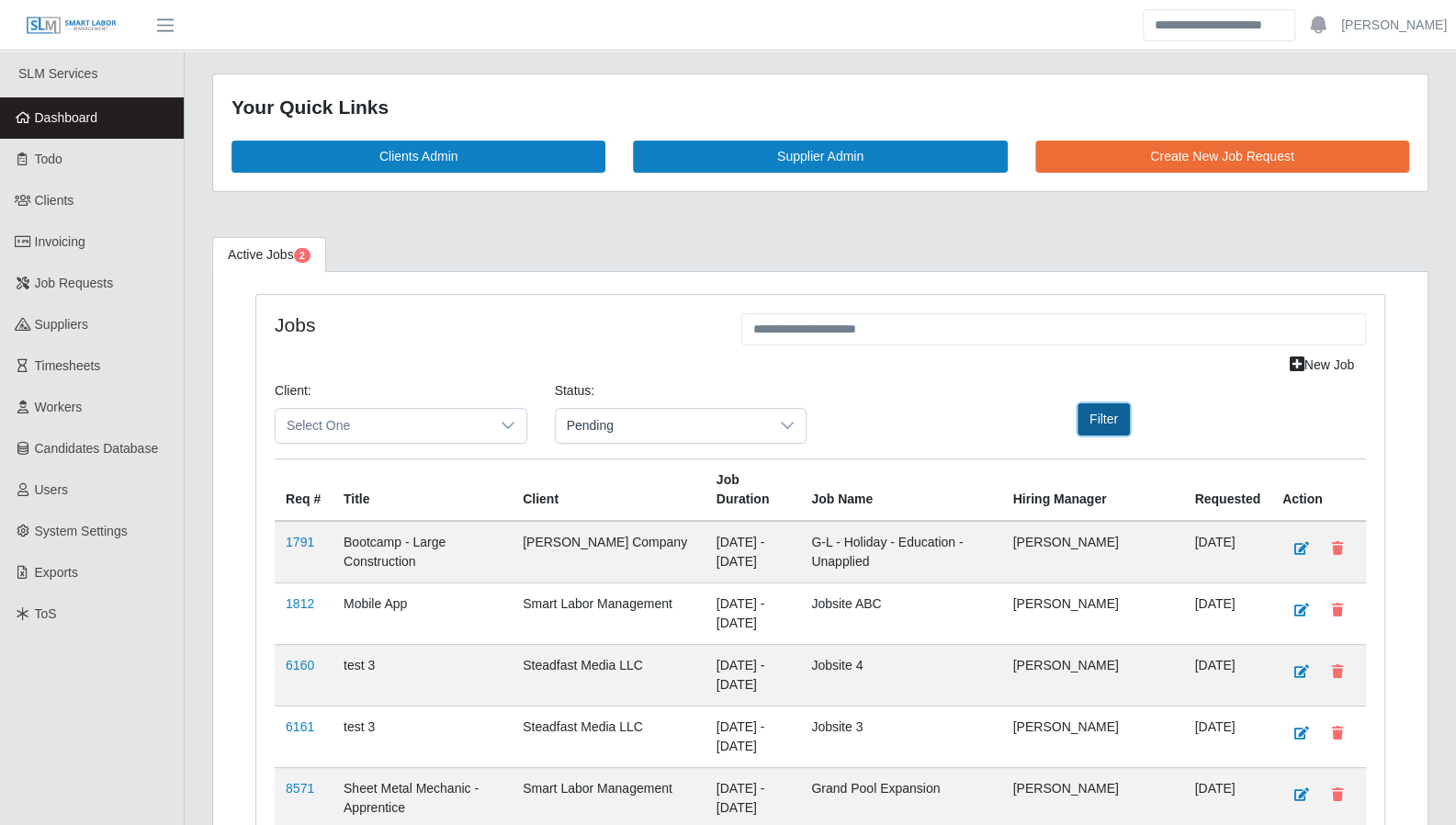
click at [1097, 414] on button "Filter" at bounding box center [1103, 419] width 52 height 33
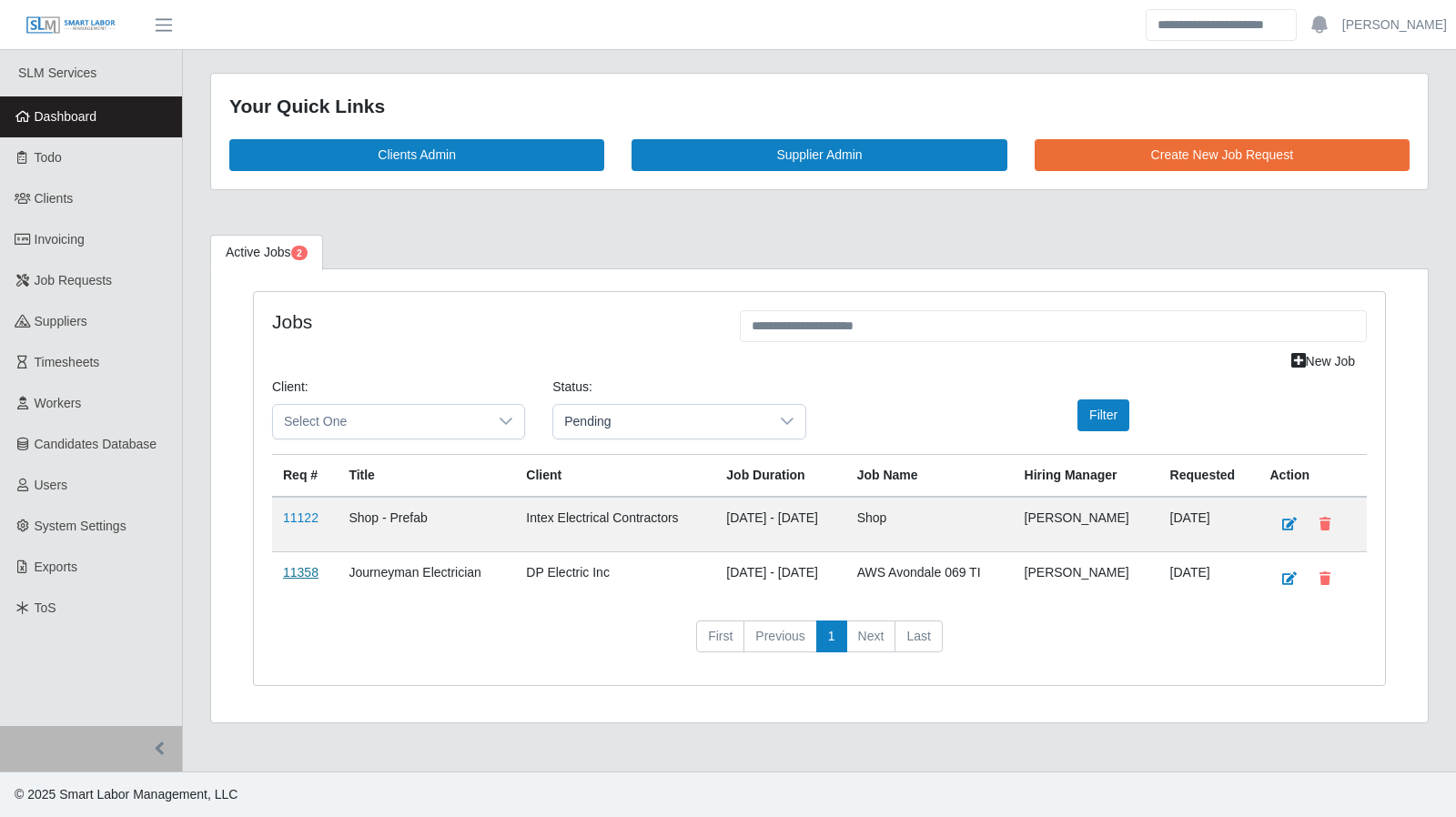
click at [307, 568] on link "11358" at bounding box center [300, 571] width 35 height 15
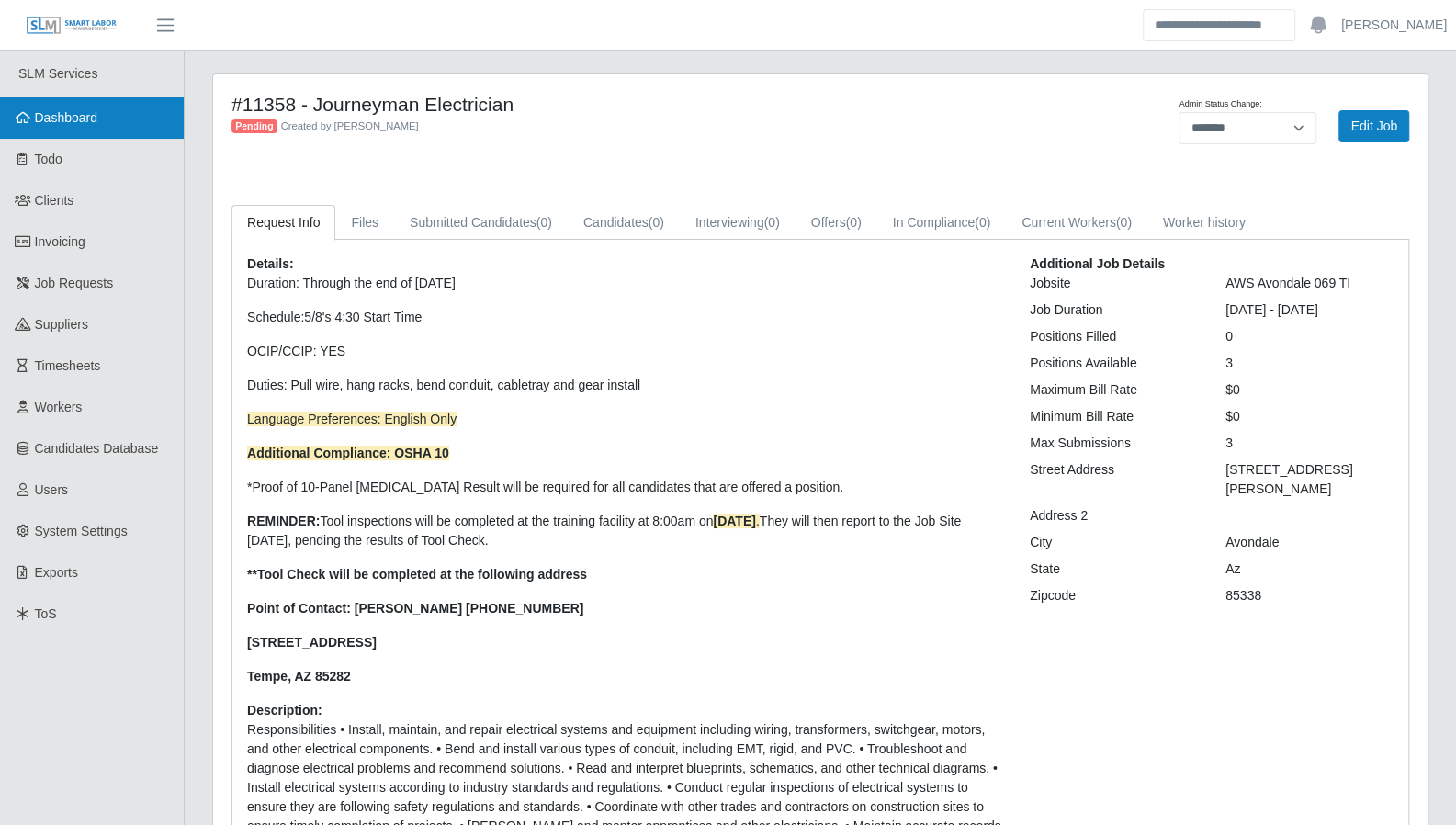
click at [47, 117] on span "Dashboard" at bounding box center [66, 118] width 63 height 15
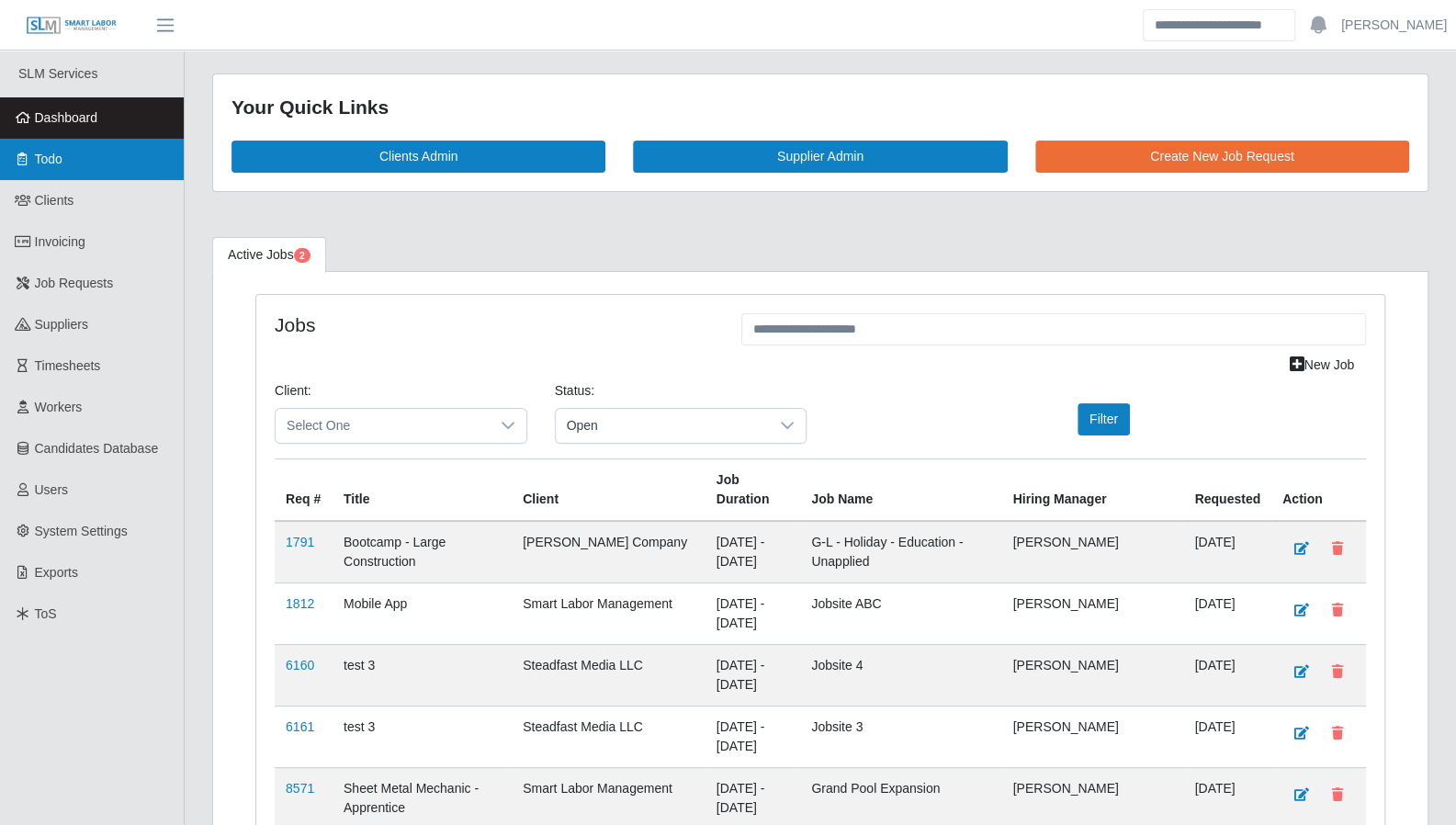
click at [53, 165] on span "Todo" at bounding box center [48, 158] width 28 height 15
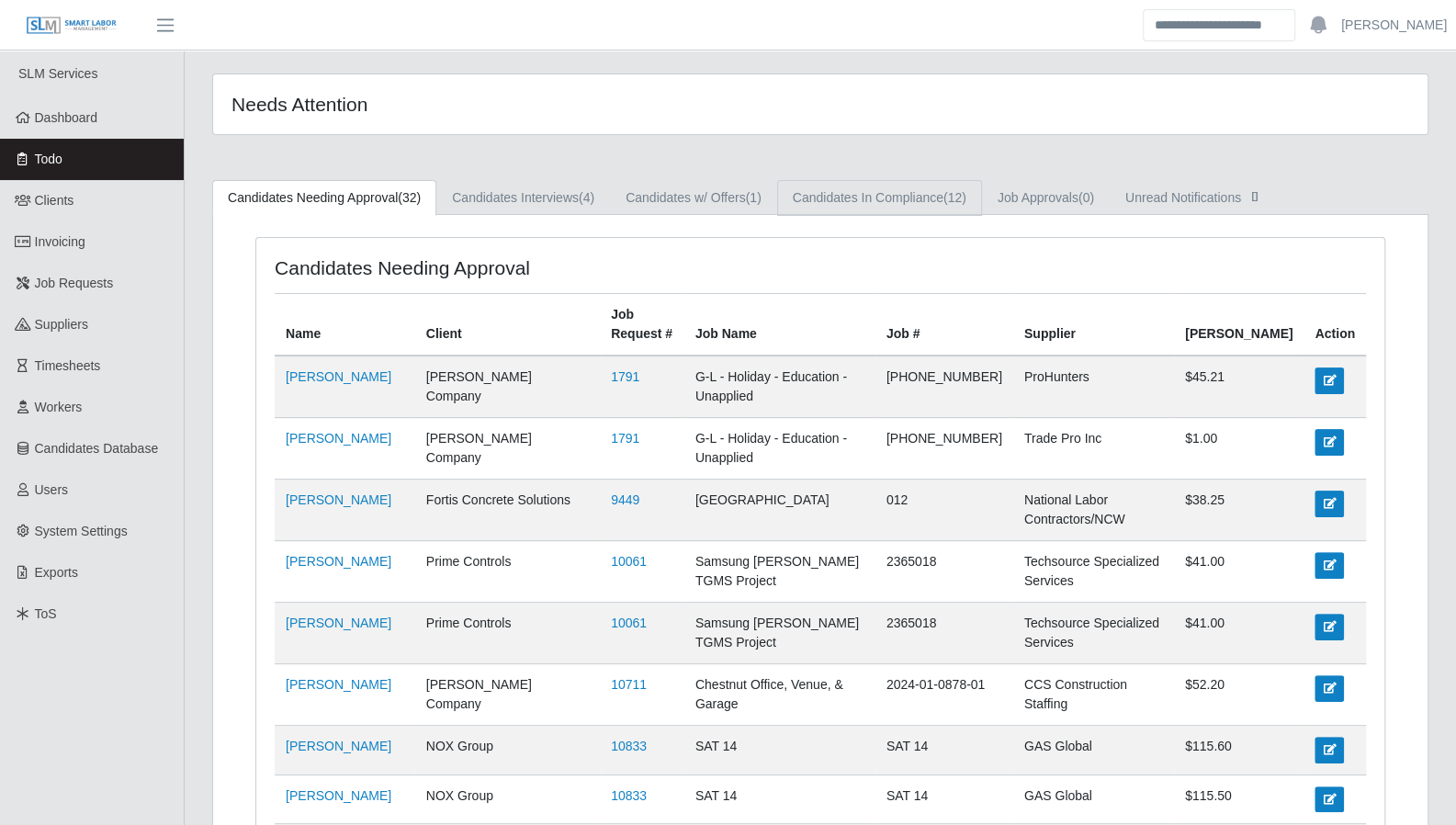
click at [893, 205] on link "Candidates In Compliance (12)" at bounding box center [879, 198] width 204 height 36
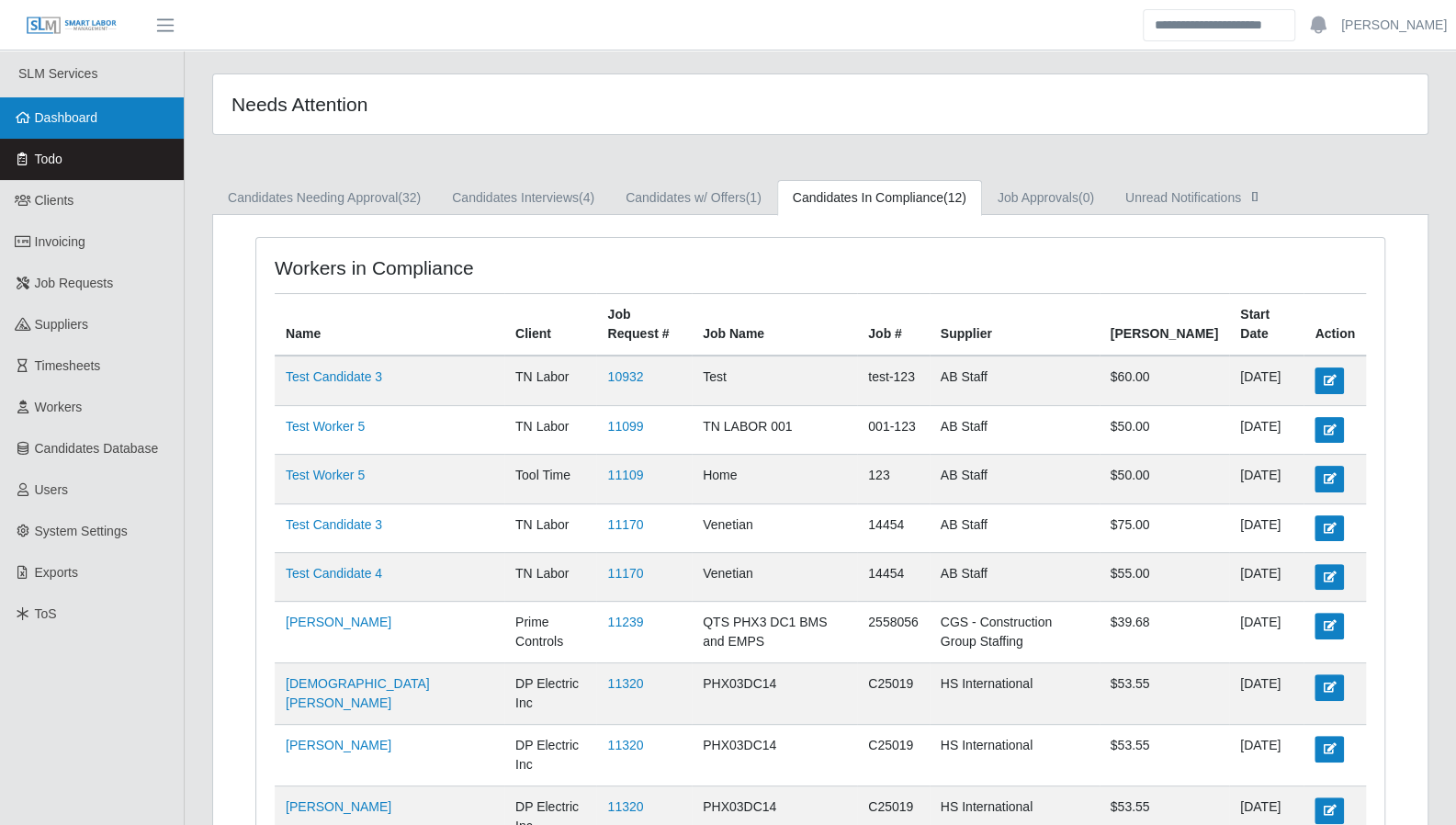
click at [90, 132] on link "Dashboard" at bounding box center [92, 119] width 184 height 41
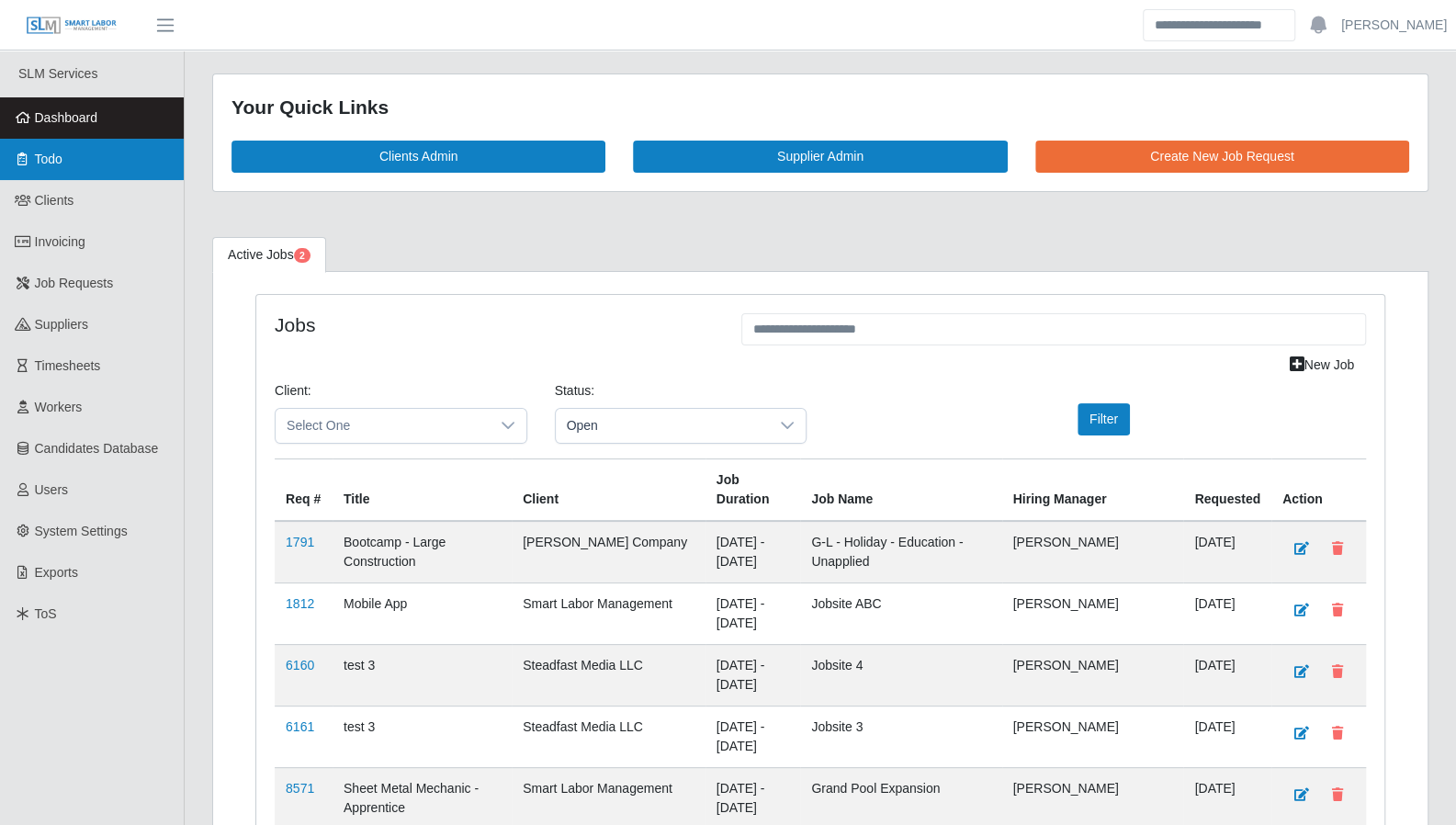
click at [57, 158] on span "Todo" at bounding box center [48, 158] width 28 height 15
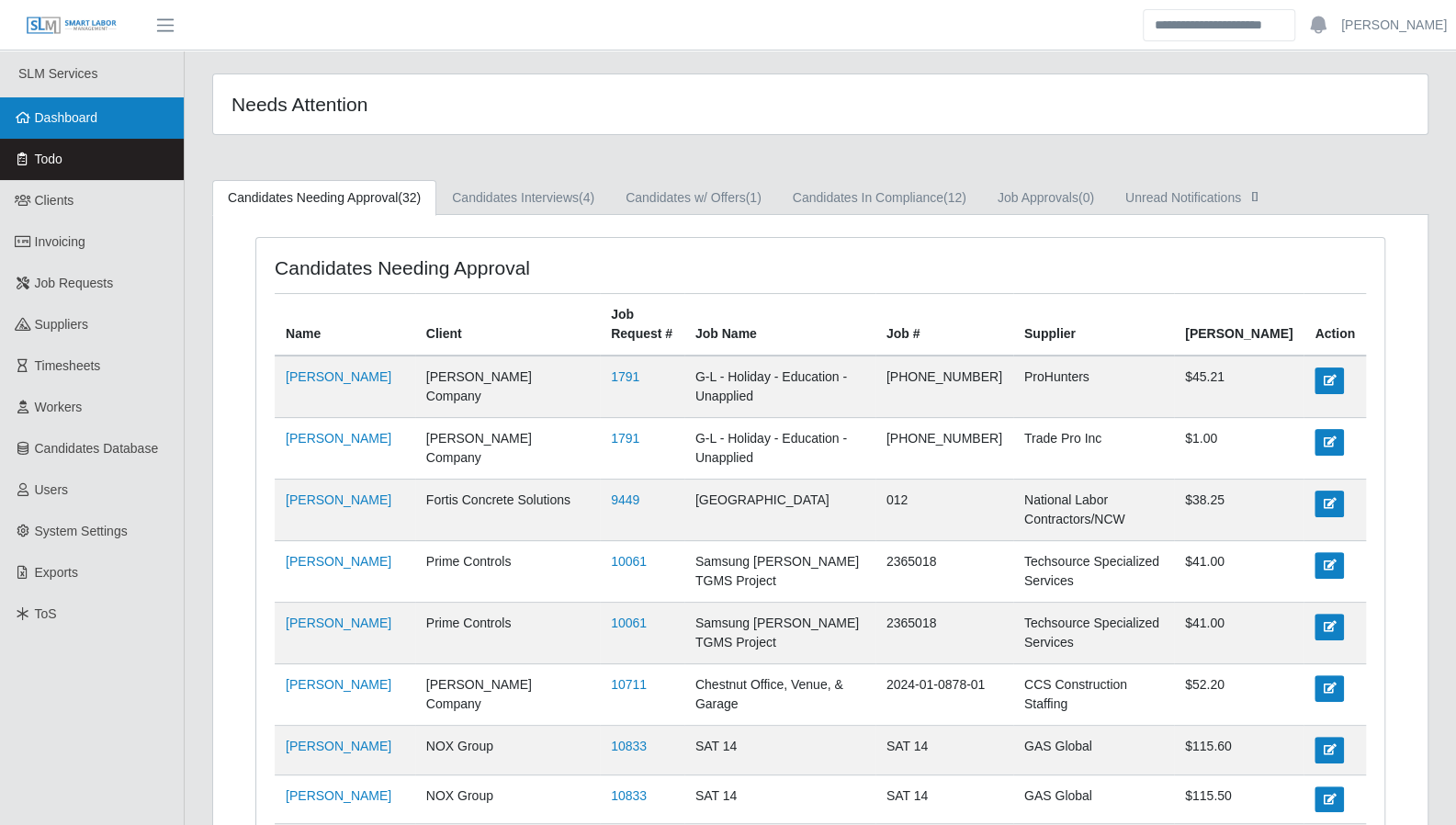
drag, startPoint x: 73, startPoint y: 125, endPoint x: 23, endPoint y: 127, distance: 50.0
click at [73, 124] on span "Dashboard" at bounding box center [66, 118] width 63 height 15
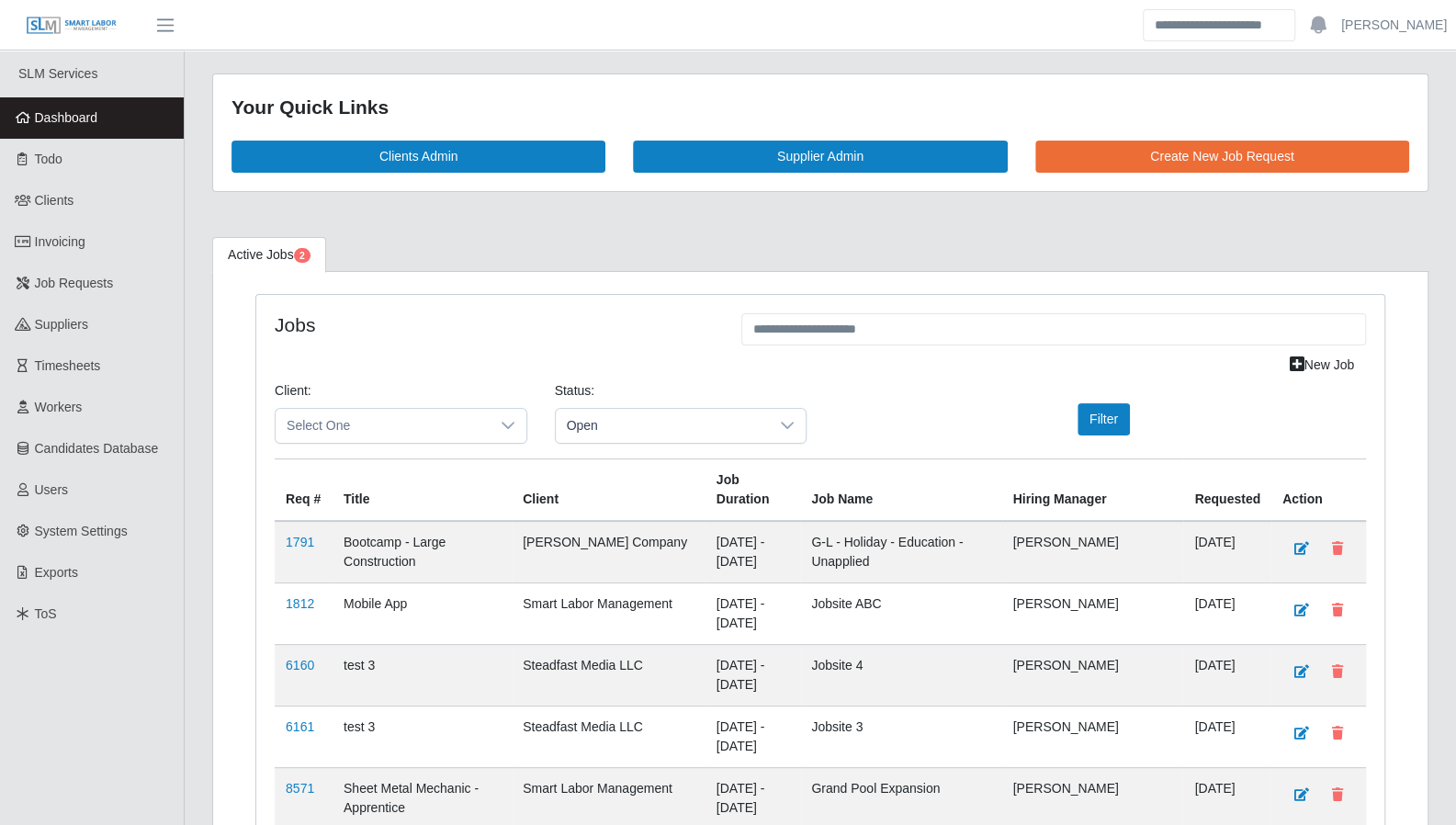
drag, startPoint x: 1025, startPoint y: 228, endPoint x: 967, endPoint y: 520, distance: 297.7
